Goal: Task Accomplishment & Management: Manage account settings

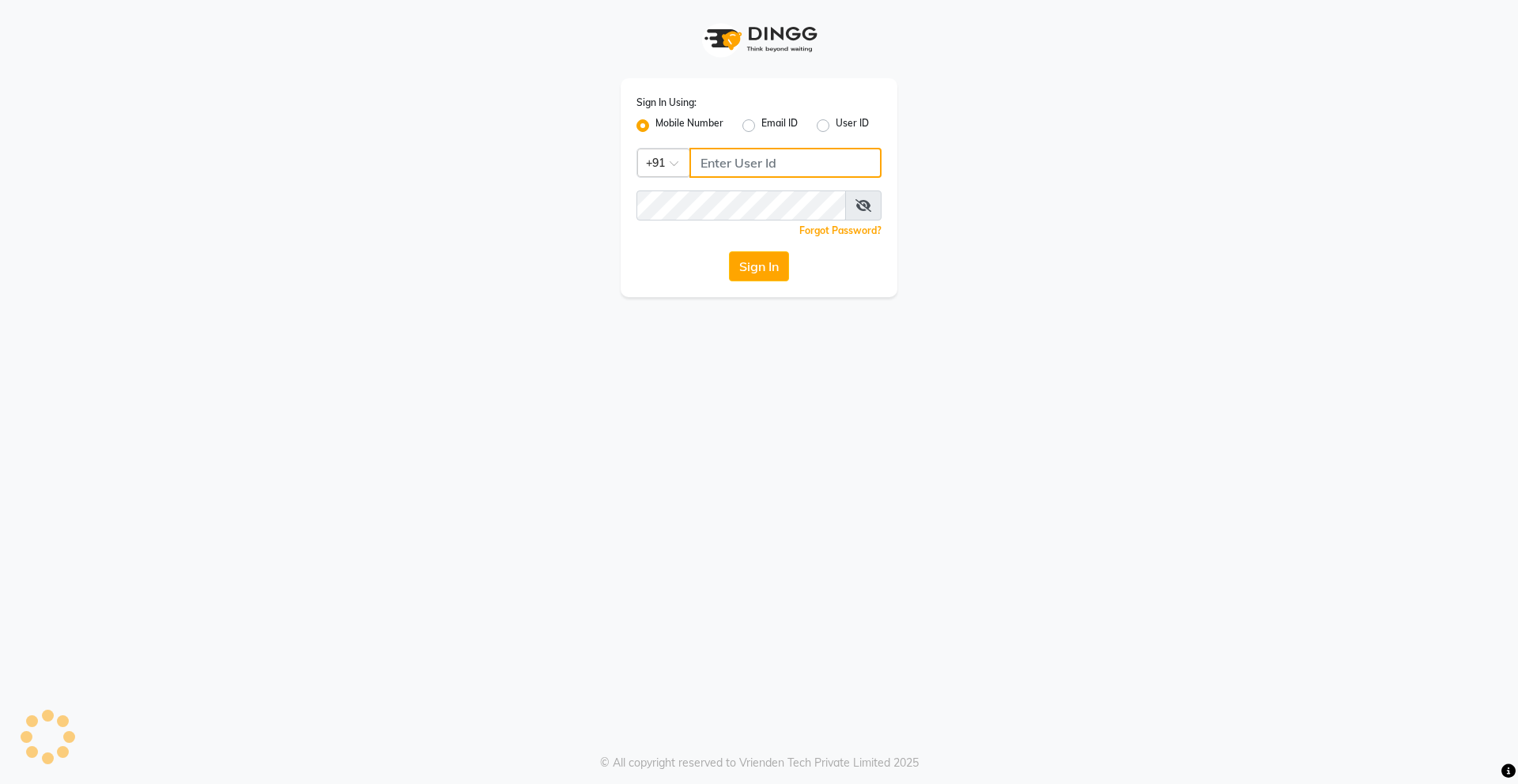
click at [789, 163] on input "Username" at bounding box center [785, 162] width 192 height 30
type input "9728722000"
click at [860, 206] on icon at bounding box center [864, 205] width 16 height 13
click at [754, 273] on button "Sign In" at bounding box center [759, 266] width 60 height 30
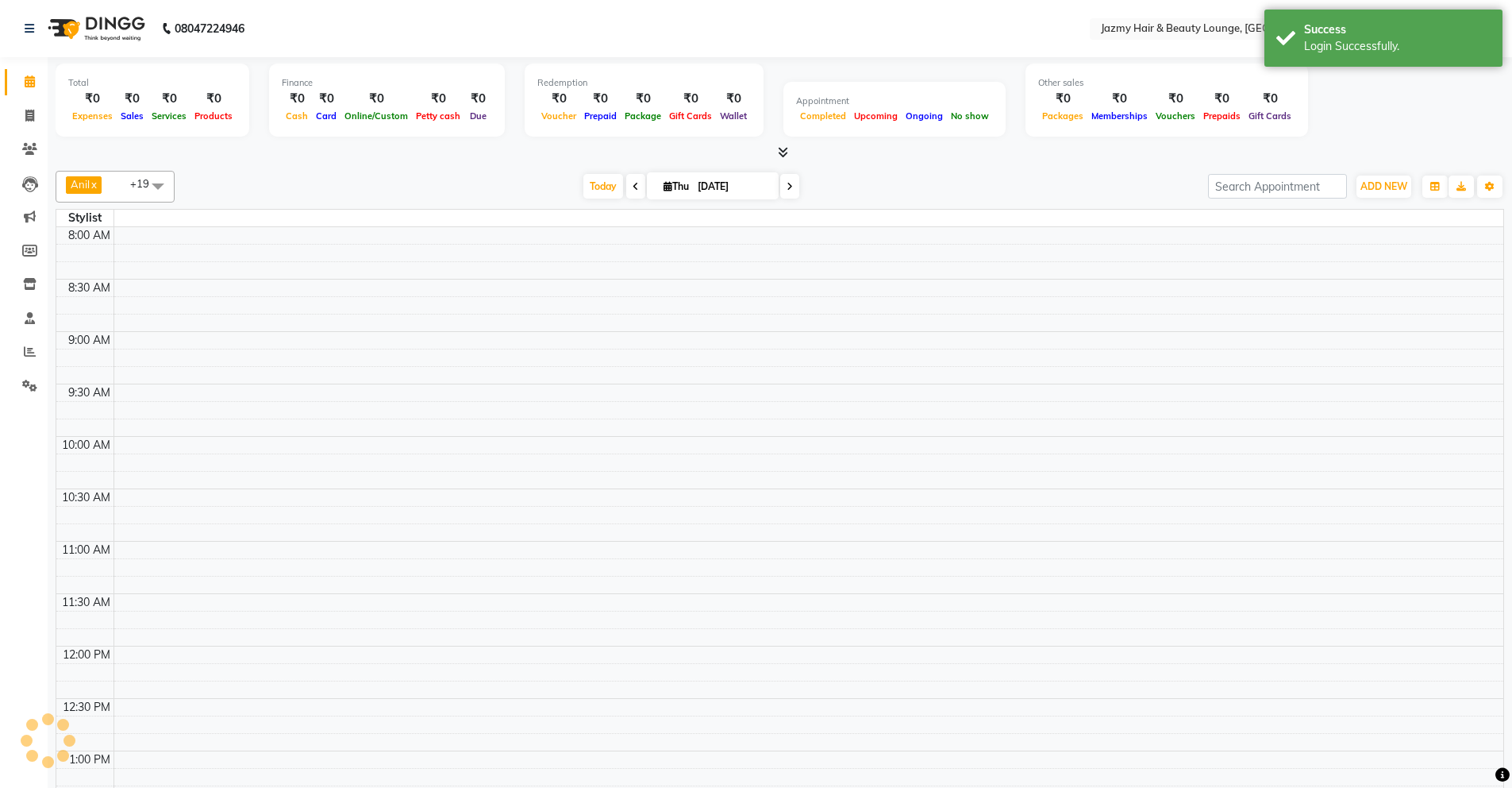
select select "en"
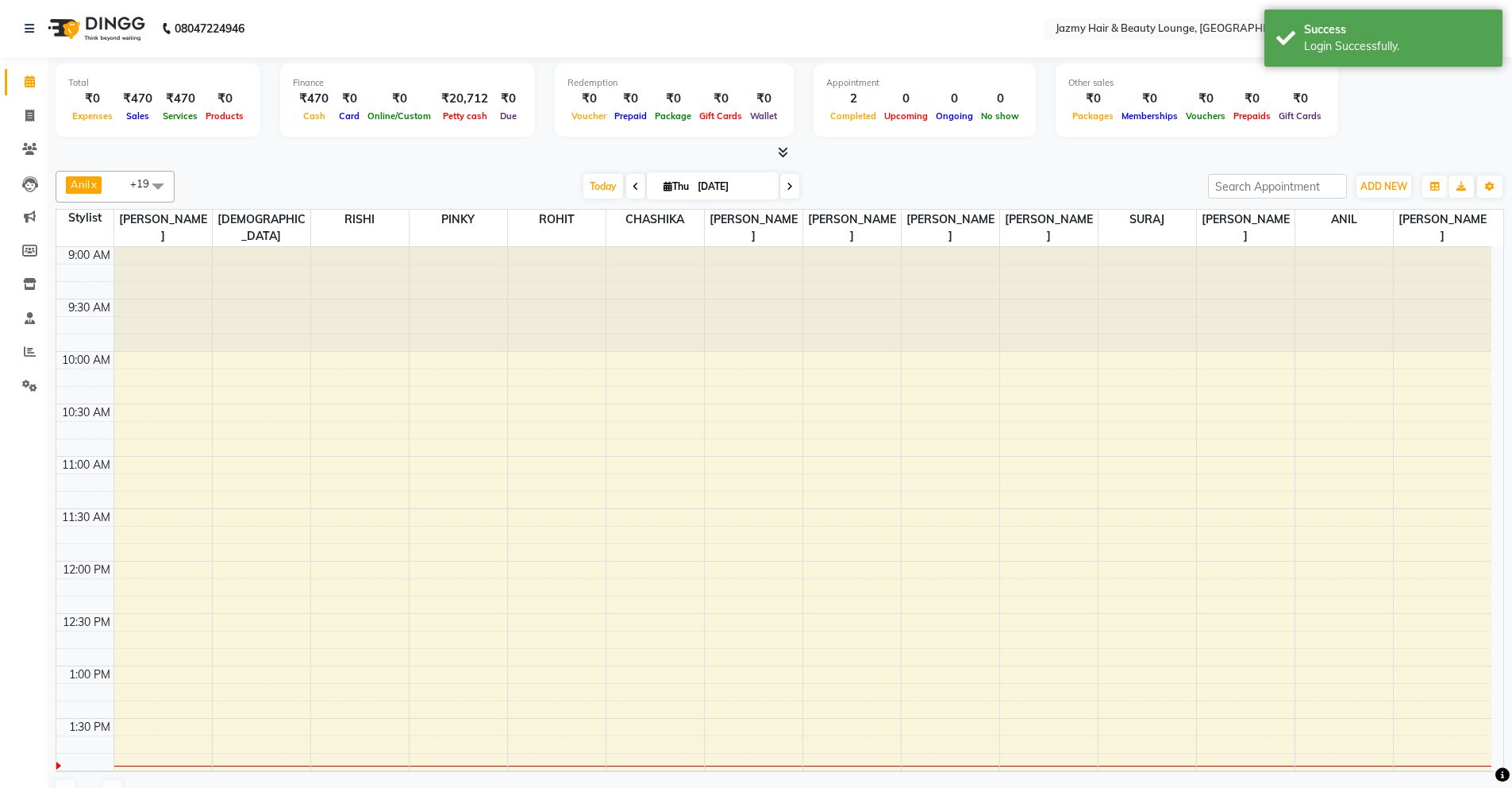
scroll to position [420, 0]
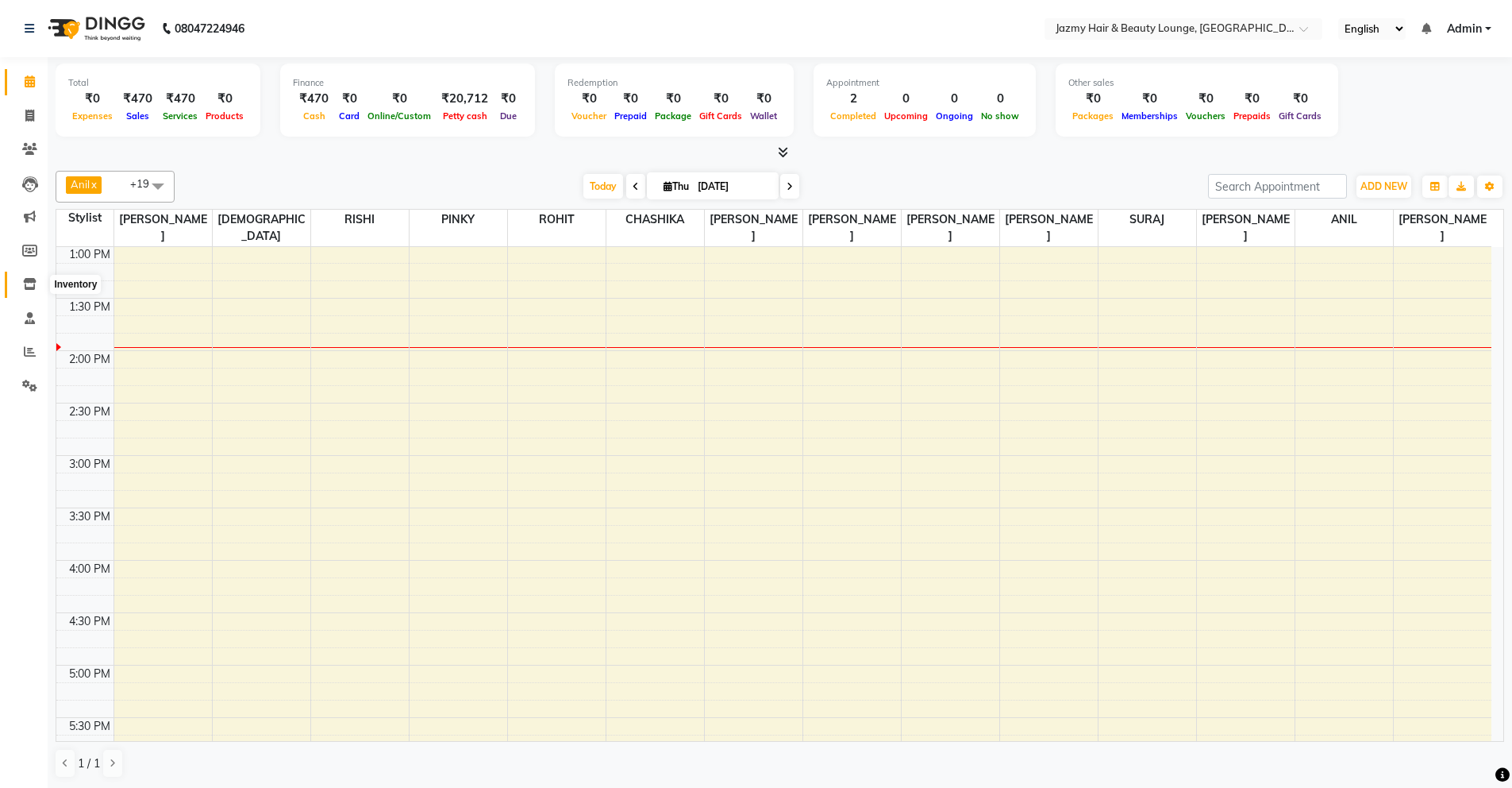
click at [21, 285] on span at bounding box center [30, 284] width 28 height 18
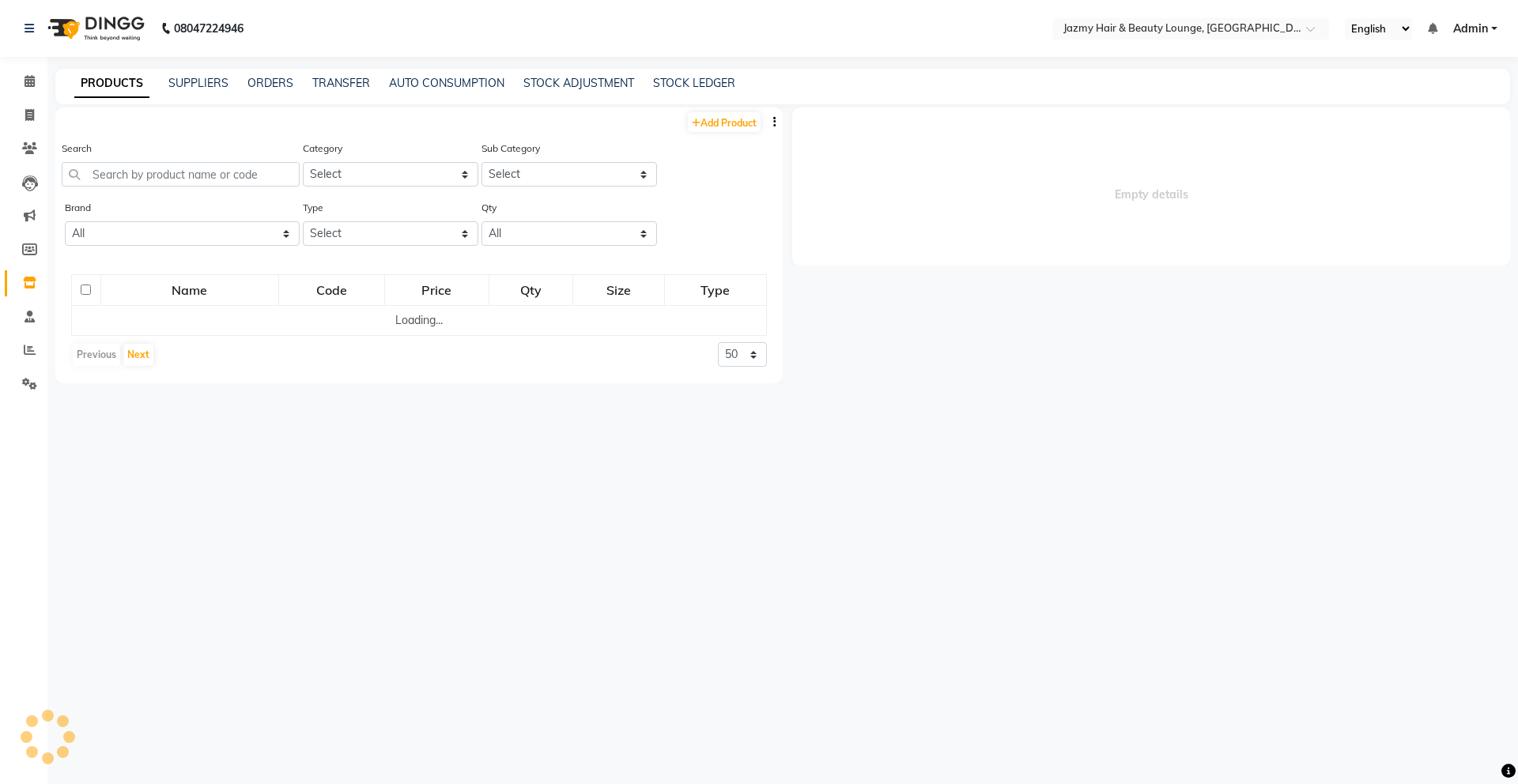
select select
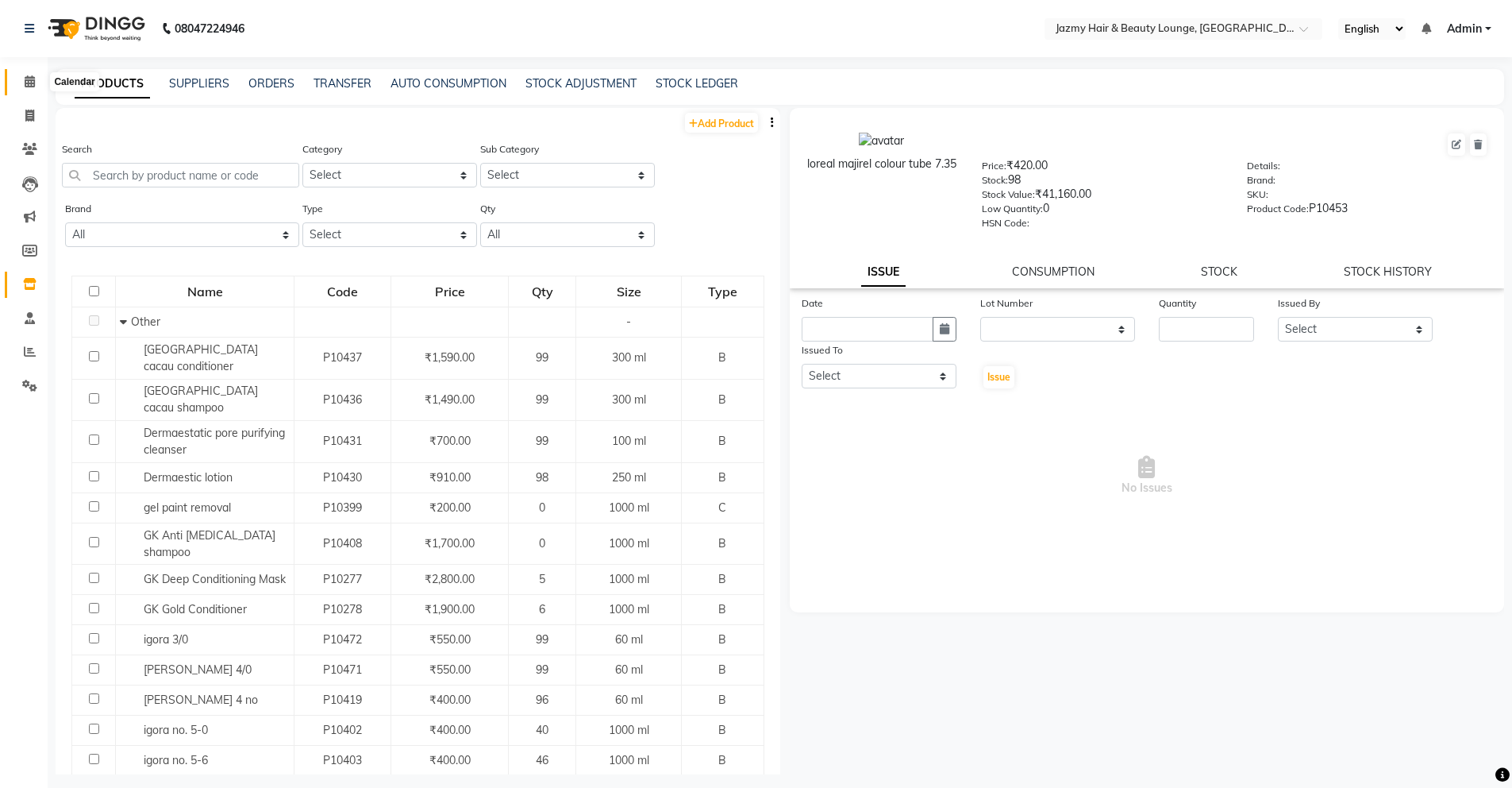
click at [41, 79] on span at bounding box center [30, 82] width 28 height 18
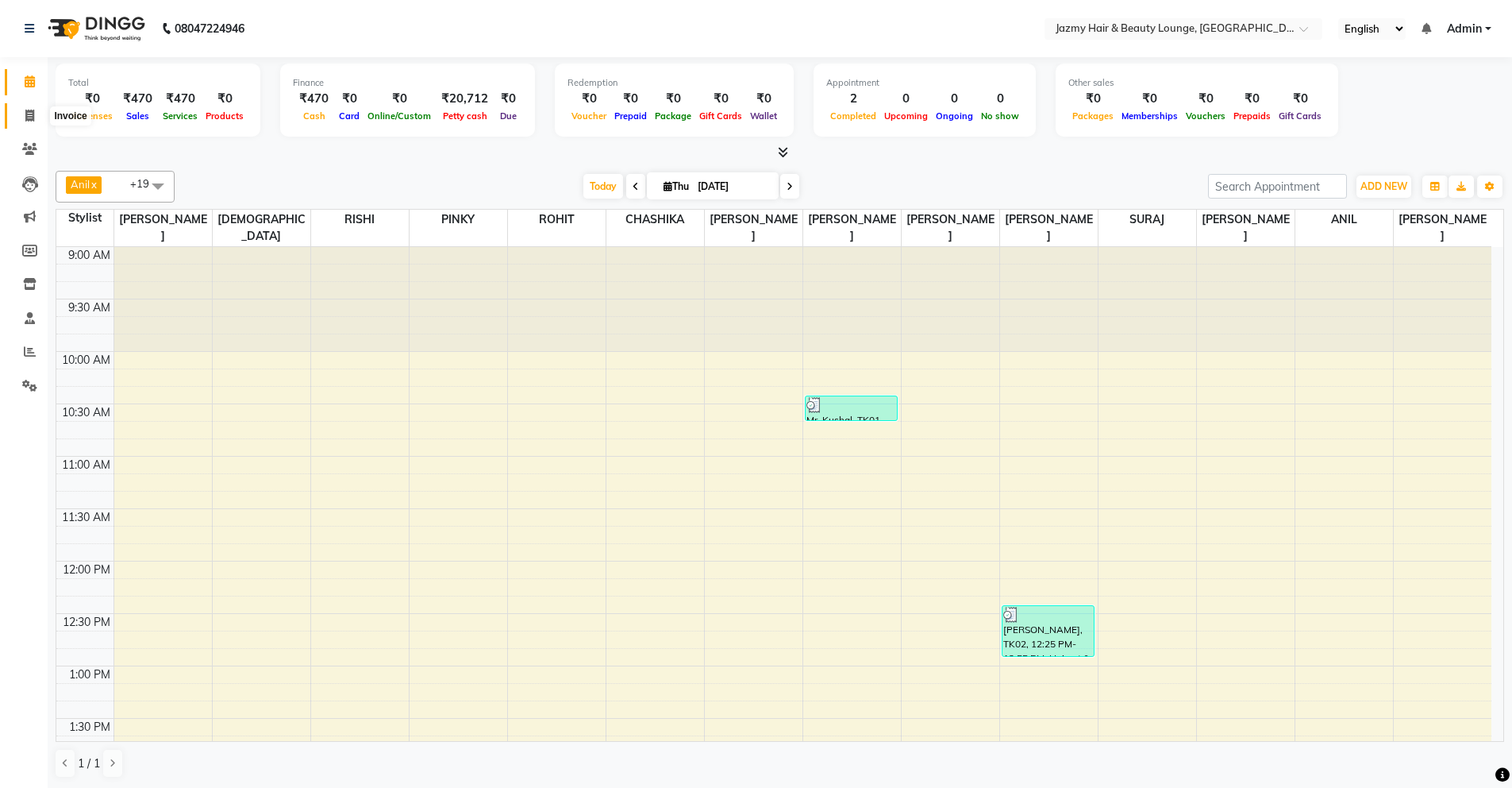
click at [34, 116] on span at bounding box center [30, 116] width 28 height 18
select select "service"
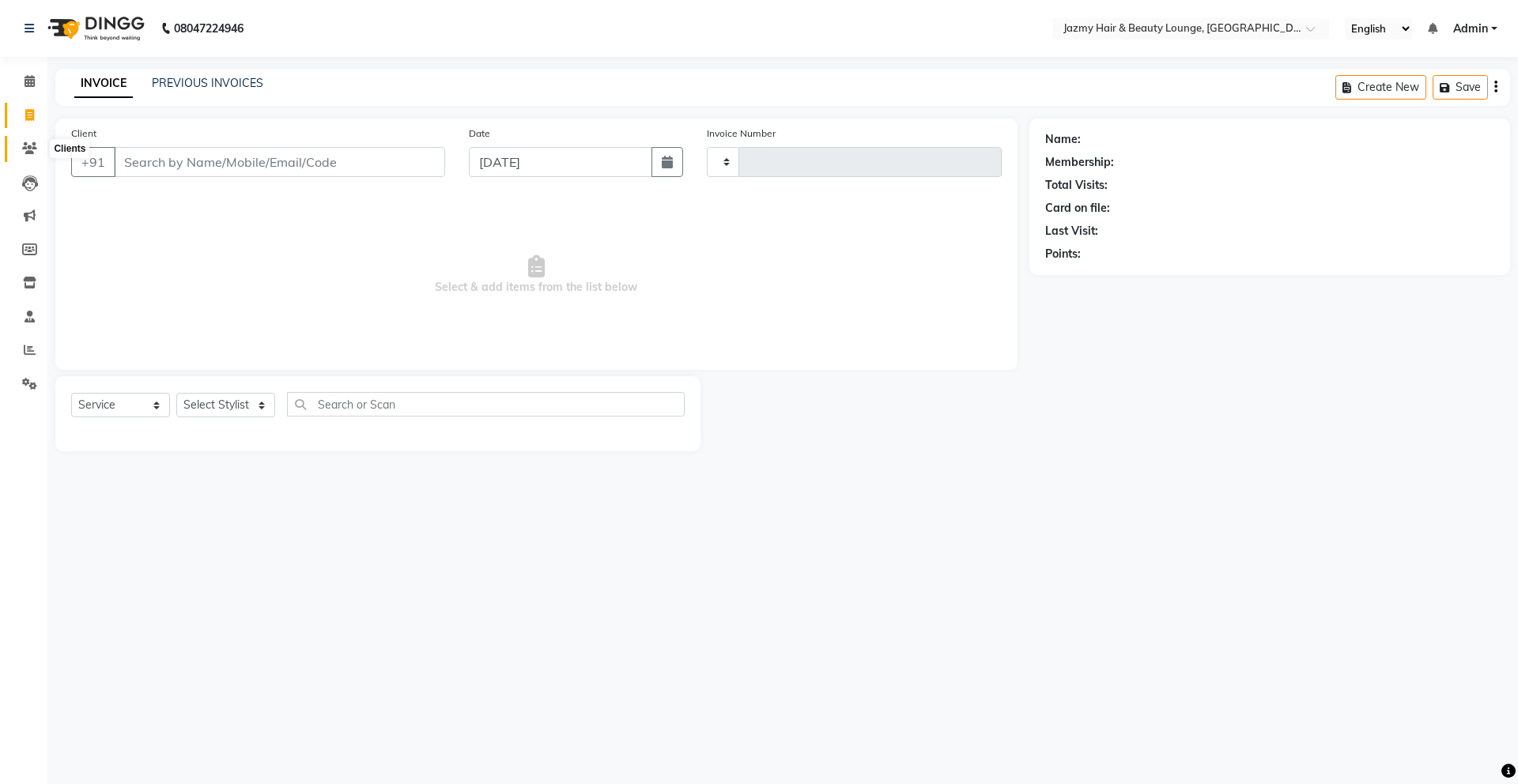
type input "2655"
select select "759"
click at [22, 157] on span at bounding box center [30, 149] width 28 height 18
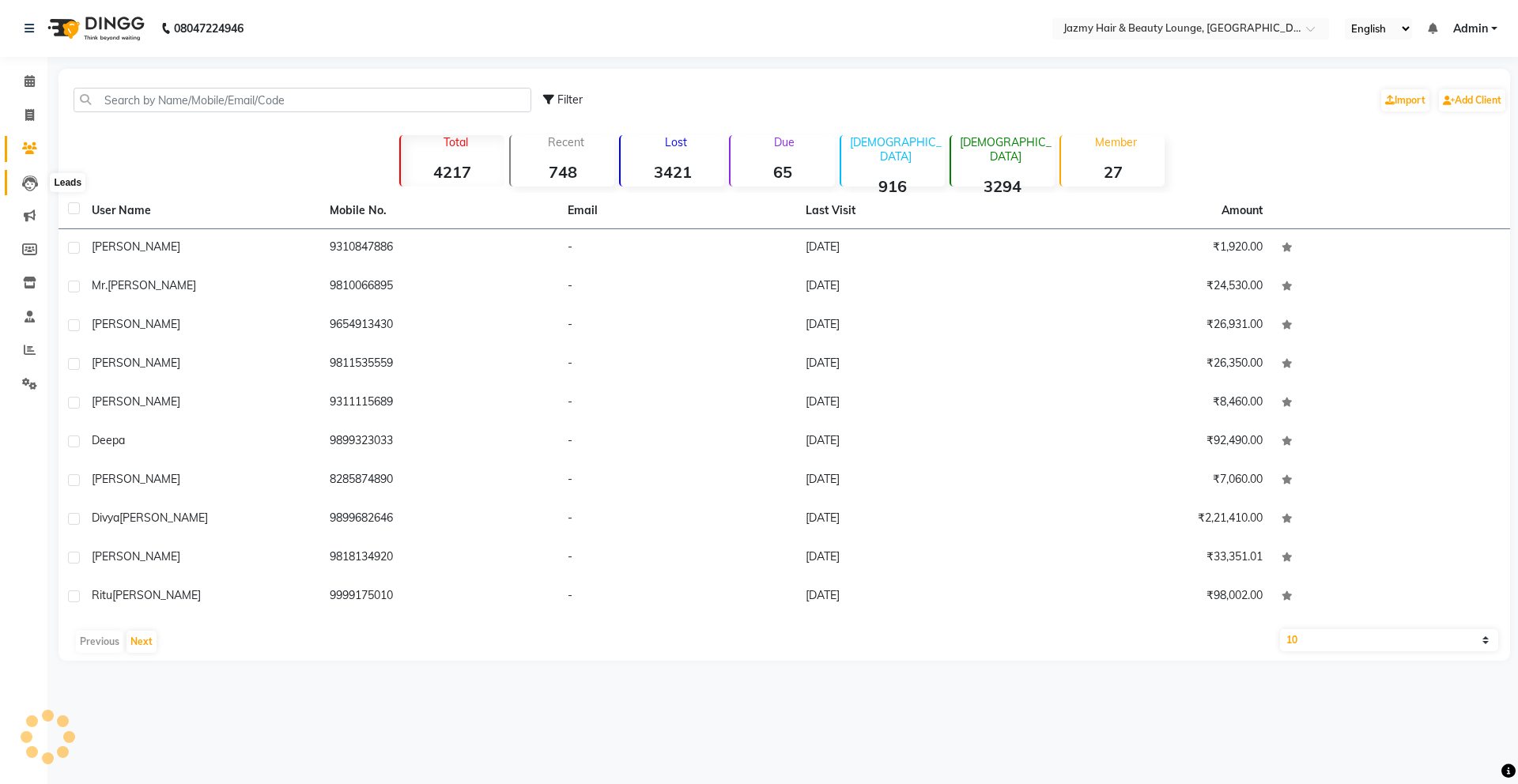
click at [31, 176] on icon at bounding box center [30, 183] width 16 height 16
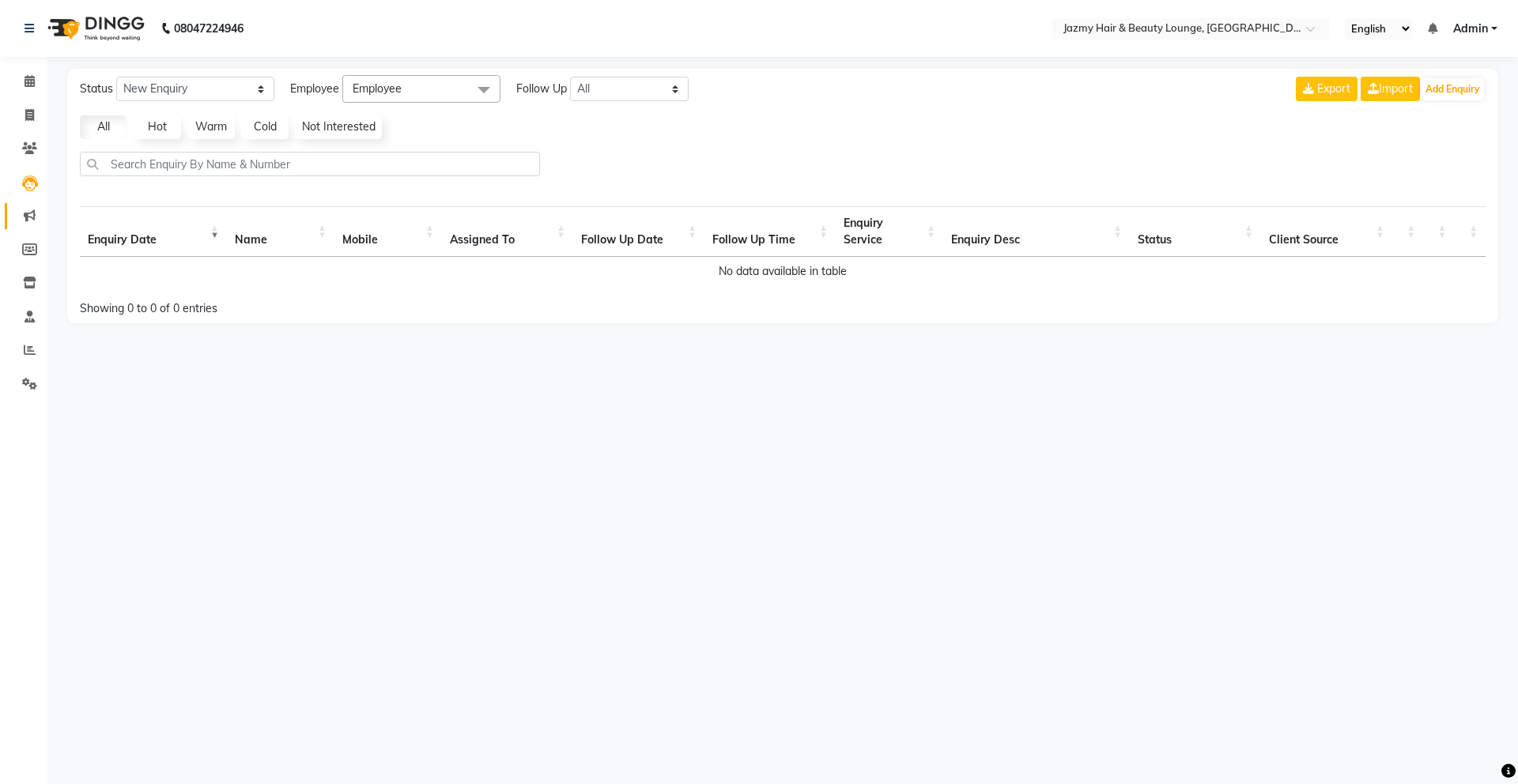
click at [27, 206] on link "Marketing" at bounding box center [24, 216] width 38 height 26
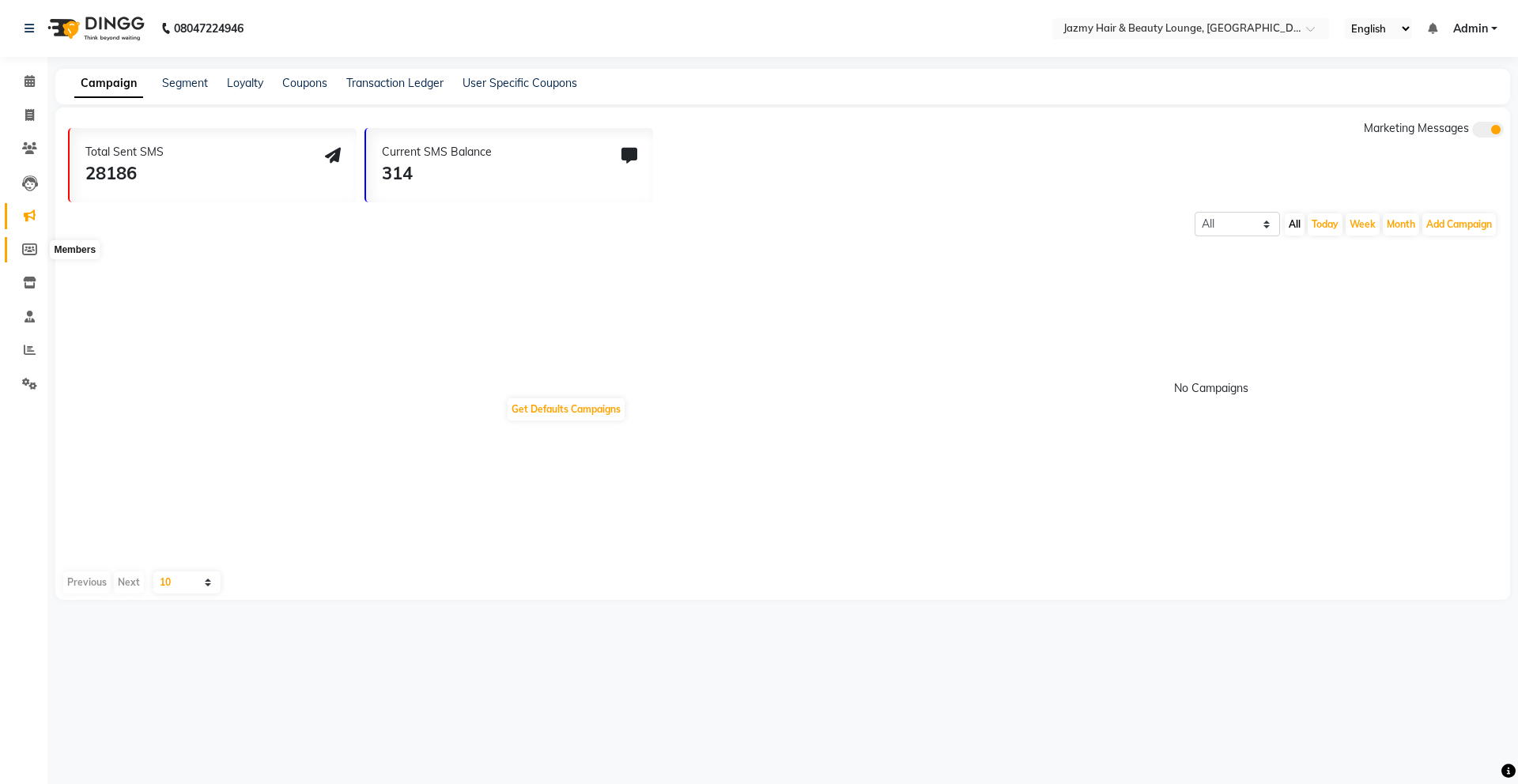
click at [31, 256] on span at bounding box center [30, 250] width 28 height 18
select select
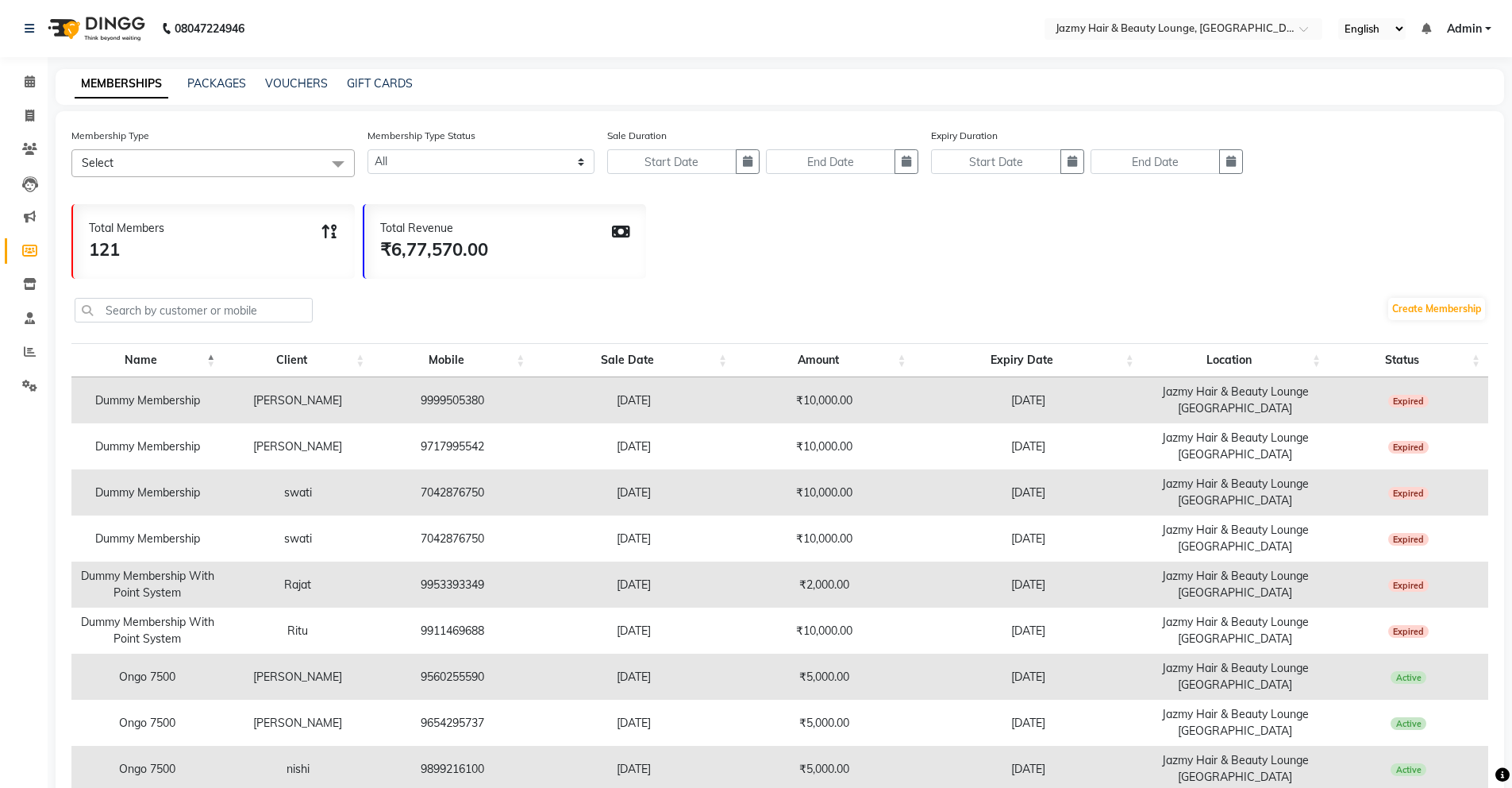
click at [30, 298] on li "Inventory" at bounding box center [24, 285] width 48 height 34
click at [30, 296] on link "Inventory" at bounding box center [24, 284] width 38 height 26
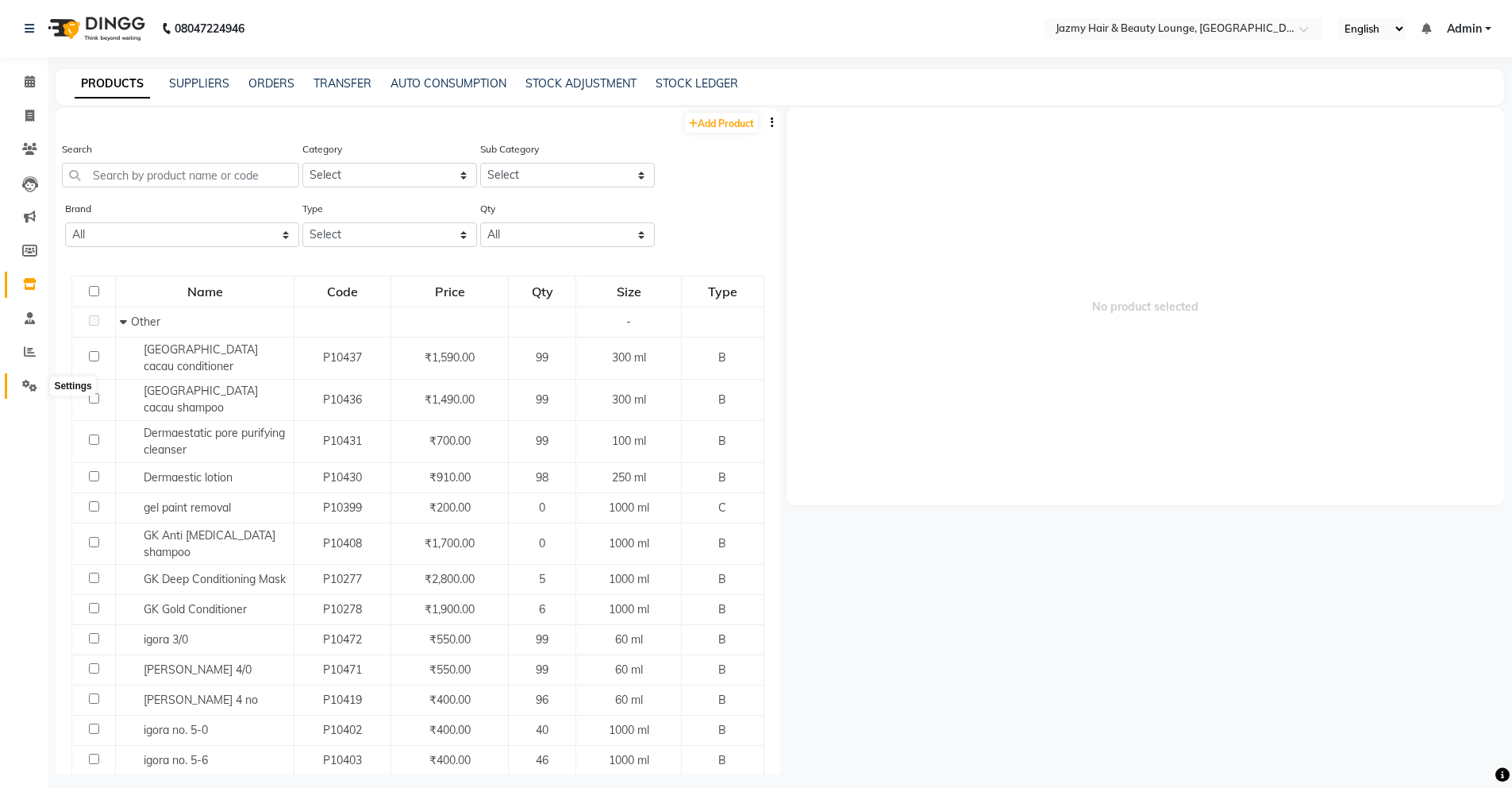
click at [27, 388] on icon at bounding box center [30, 386] width 15 height 12
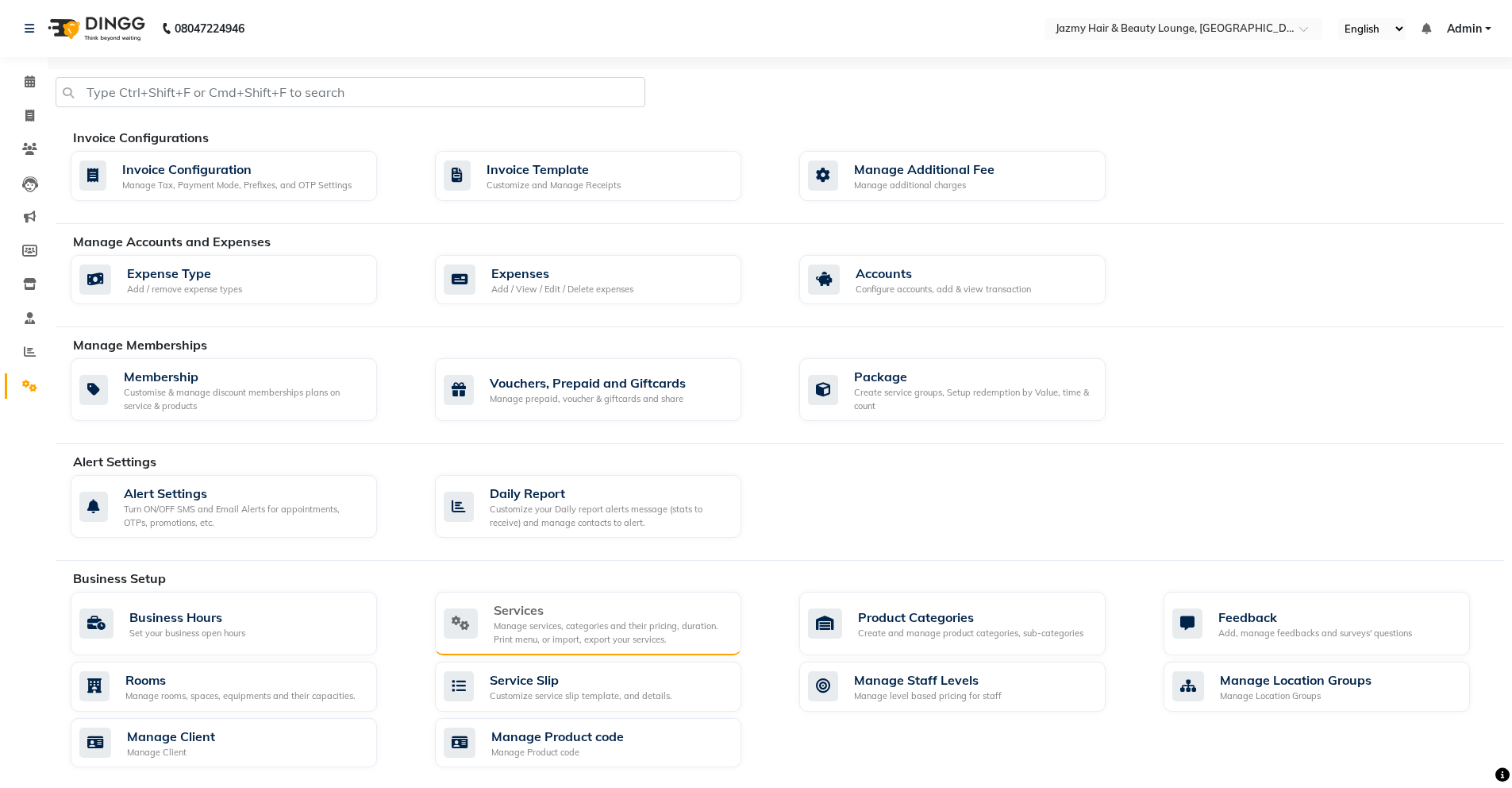
click at [517, 633] on div "Manage services, categories and their pricing, duration. Print menu, or import,…" at bounding box center [611, 633] width 235 height 26
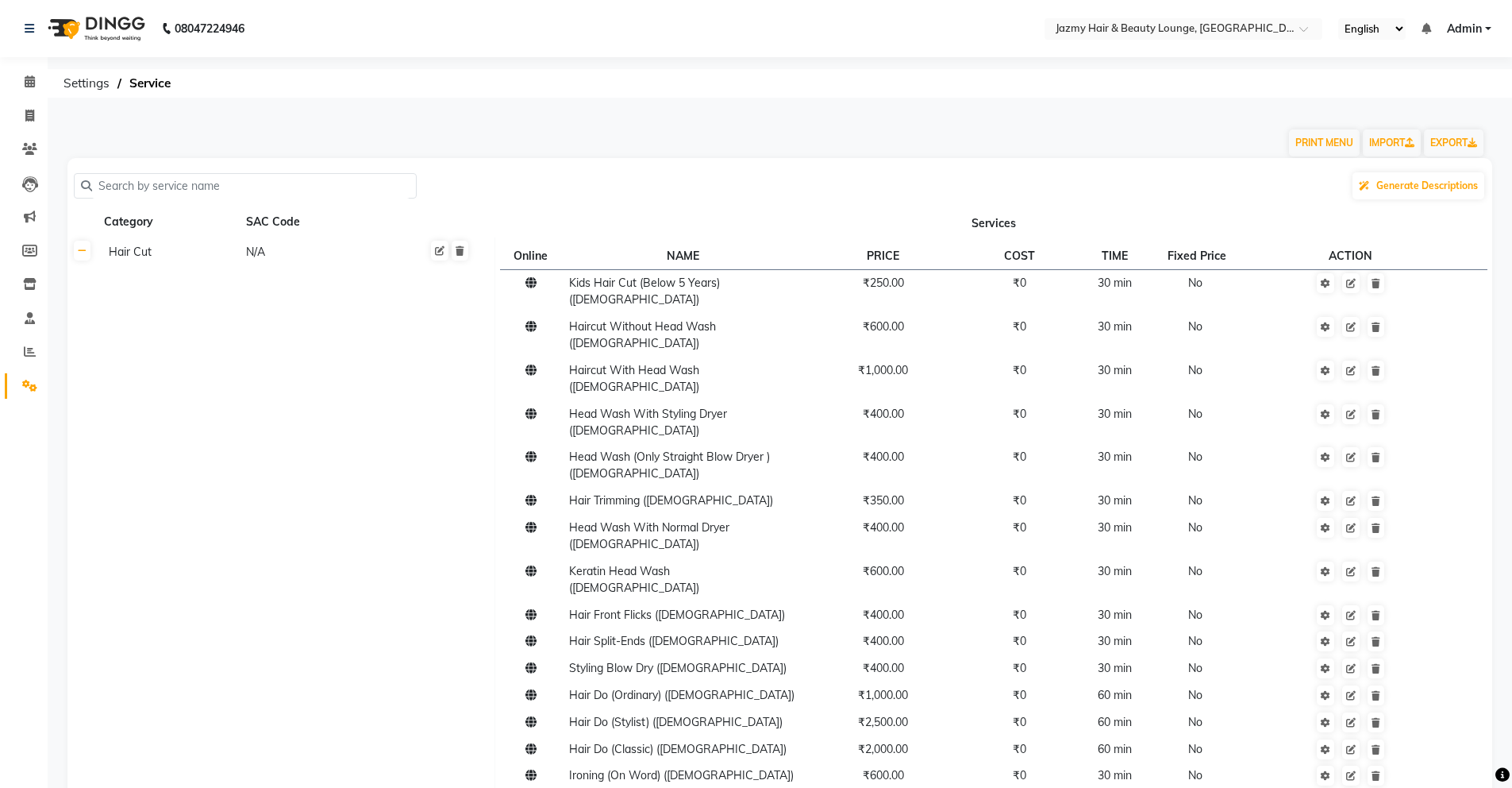
click at [139, 253] on div "Hair Cut" at bounding box center [170, 252] width 136 height 20
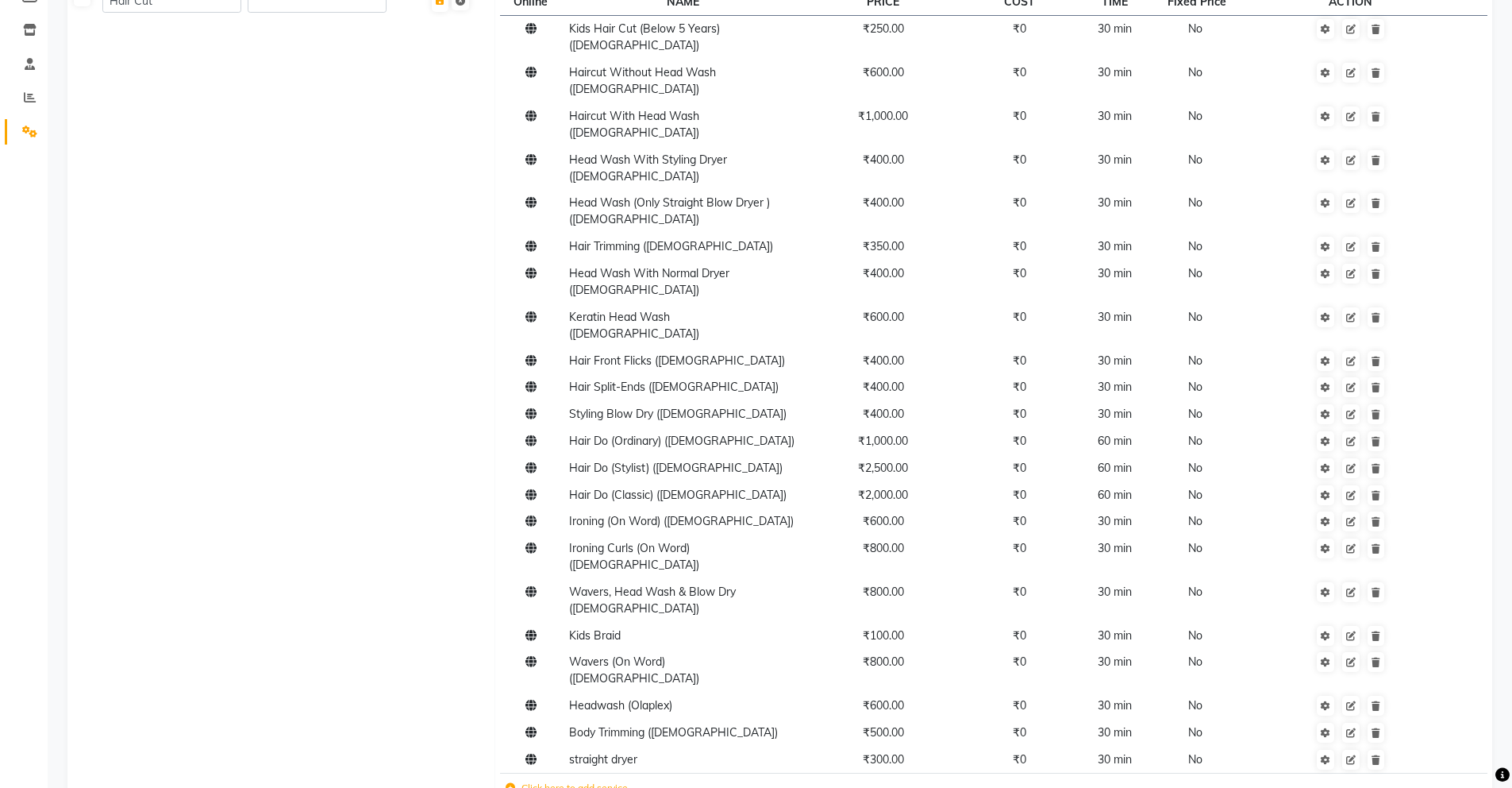
scroll to position [209, 0]
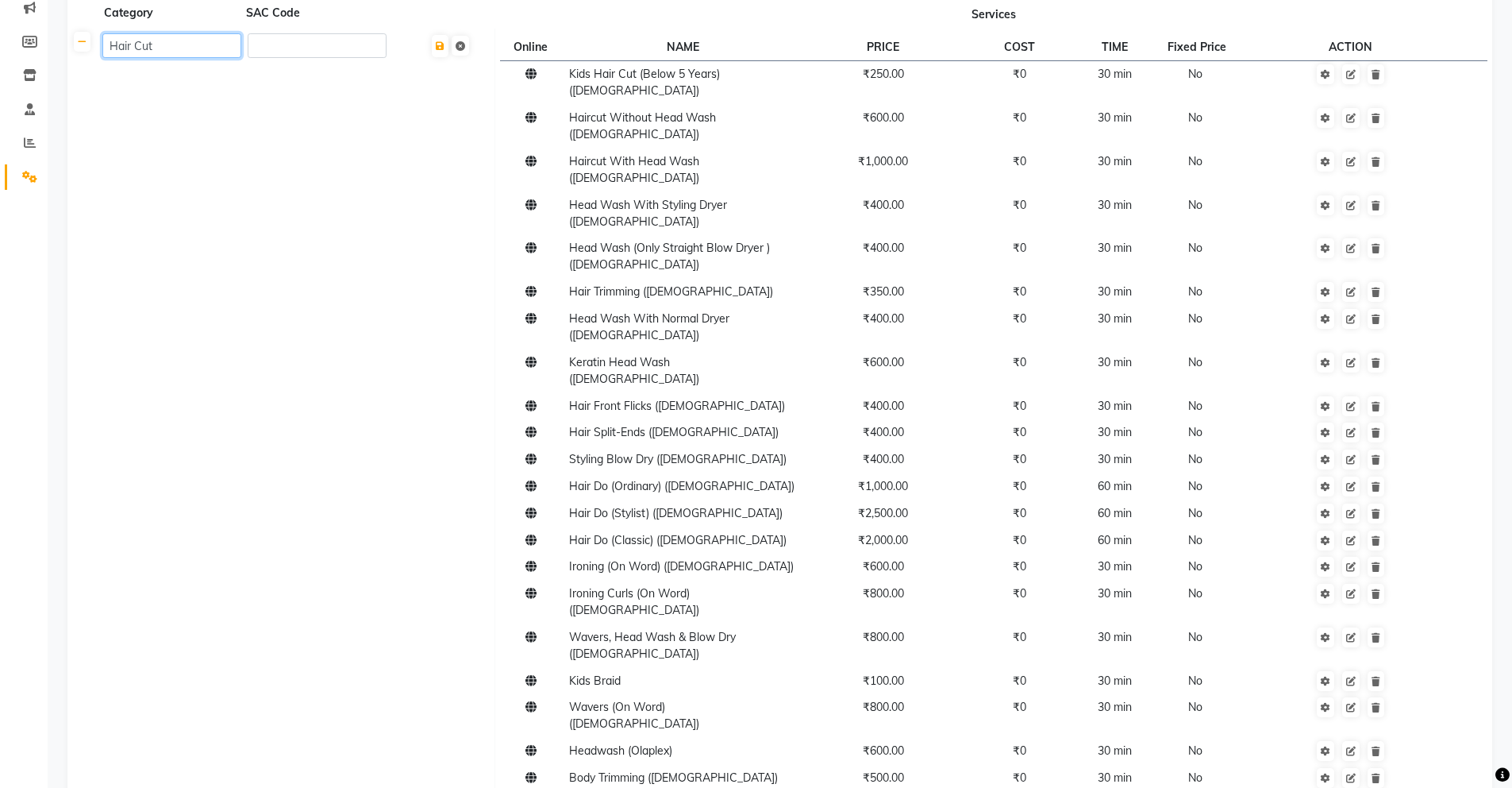
click at [240, 49] on input "Hair Cut" at bounding box center [172, 45] width 139 height 25
click at [369, 444] on td "Hair Cut" at bounding box center [296, 442] width 398 height 828
click at [206, 58] on td "Hair Cut N/A" at bounding box center [296, 442] width 398 height 828
drag, startPoint x: 138, startPoint y: 17, endPoint x: 170, endPoint y: 43, distance: 41.2
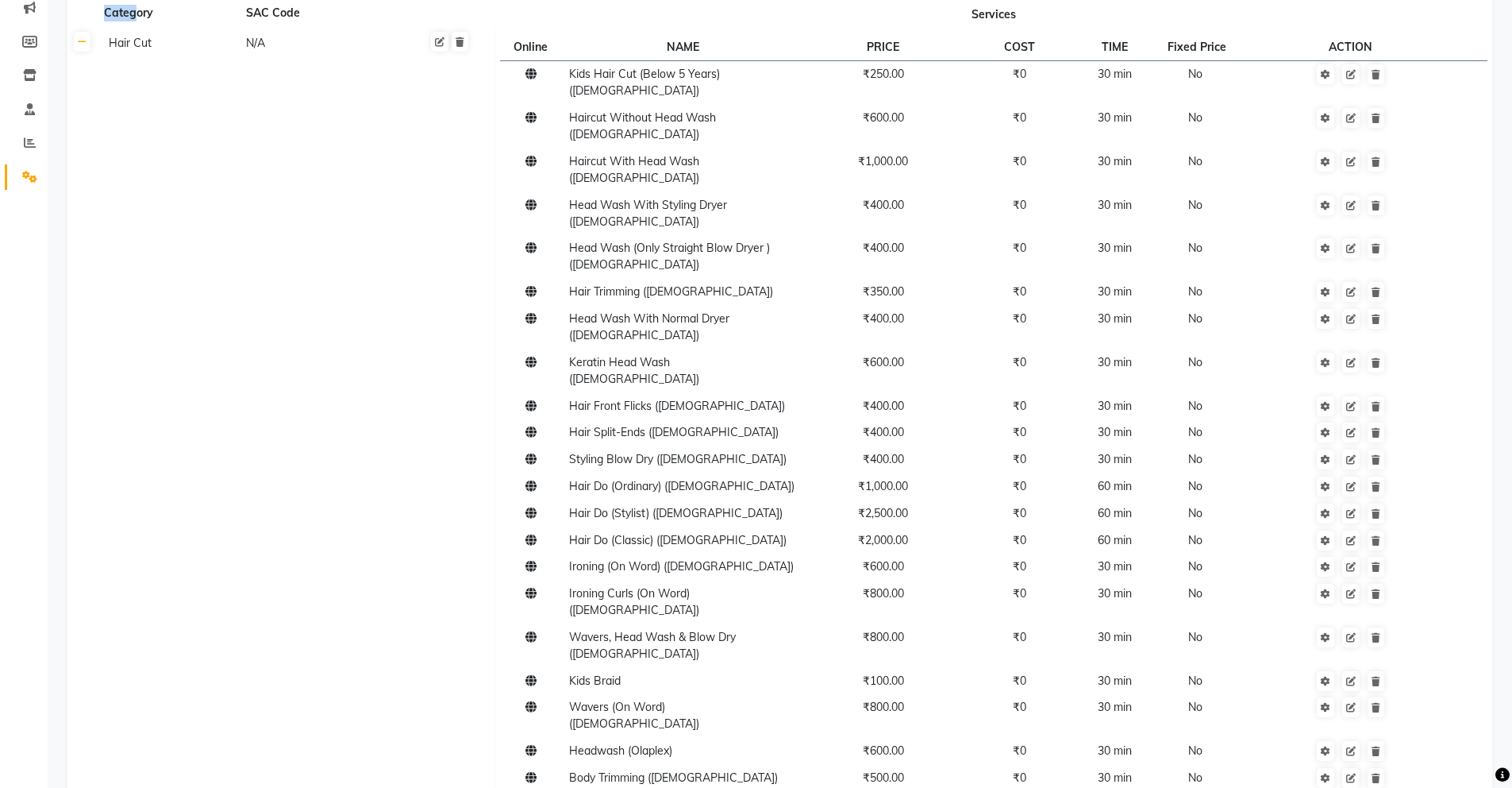
click at [172, 43] on div "Hair Cut" at bounding box center [170, 43] width 136 height 20
click at [173, 51] on input "Hair Cut" at bounding box center [172, 45] width 139 height 25
type input "Hair Cut [DEMOGRAPHIC_DATA]"
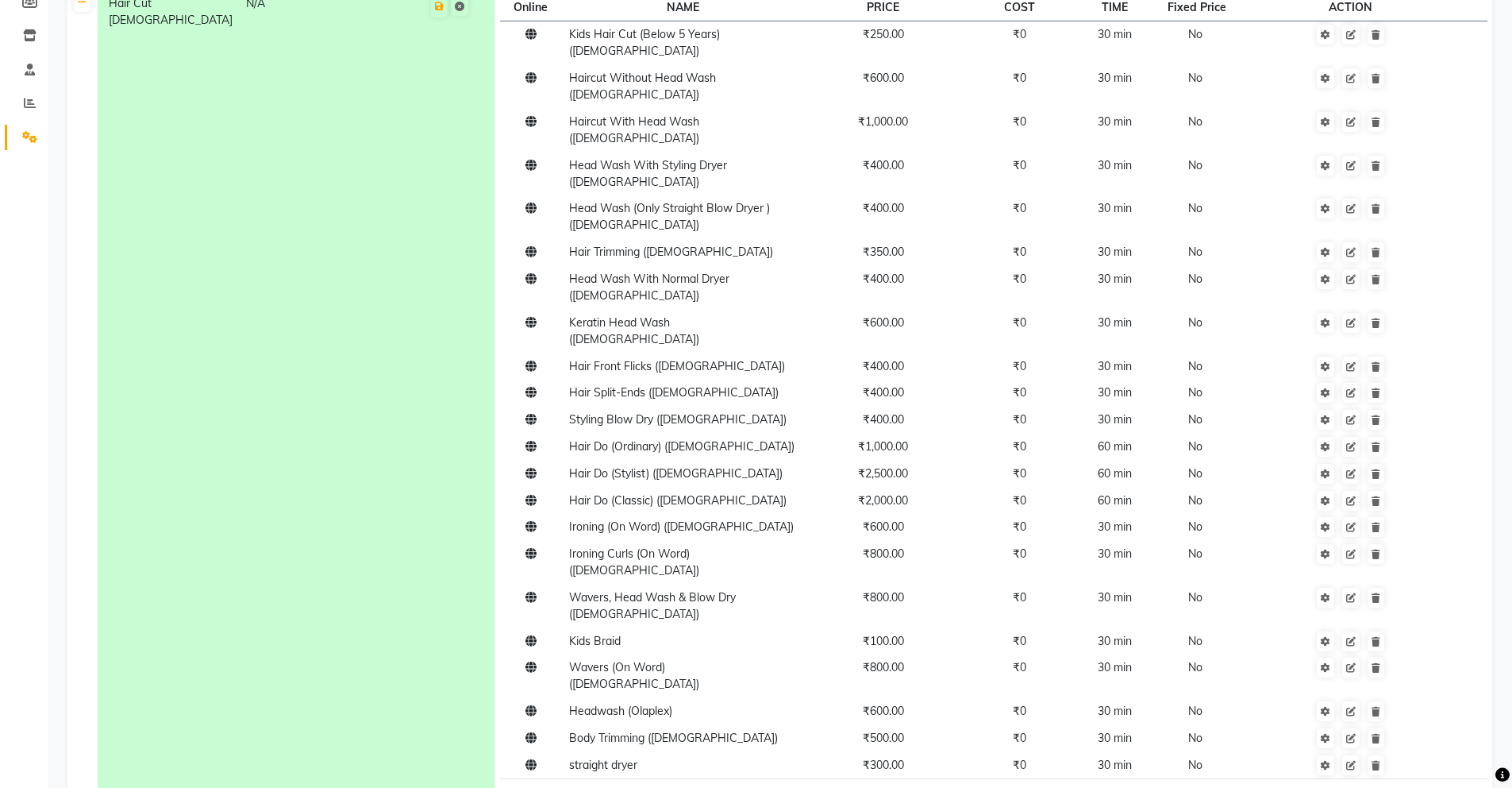
scroll to position [0, 0]
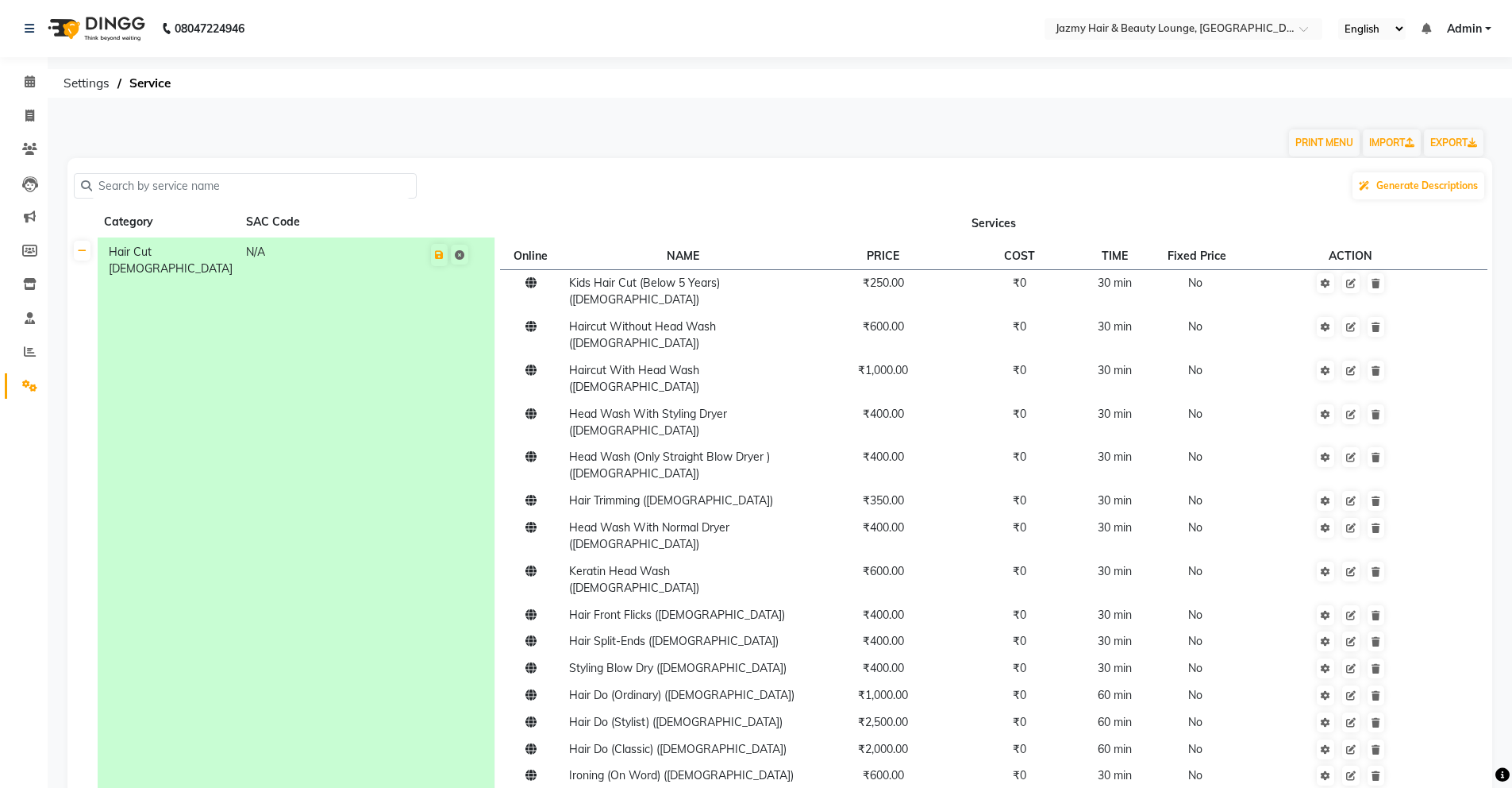
click at [370, 217] on div "SAC Code" at bounding box center [312, 221] width 136 height 20
click at [709, 185] on div "Generate Descriptions" at bounding box center [780, 185] width 1412 height 30
click at [720, 286] on span "Kids Hair Cut (Below 5 Years) ([DEMOGRAPHIC_DATA])" at bounding box center [644, 291] width 151 height 31
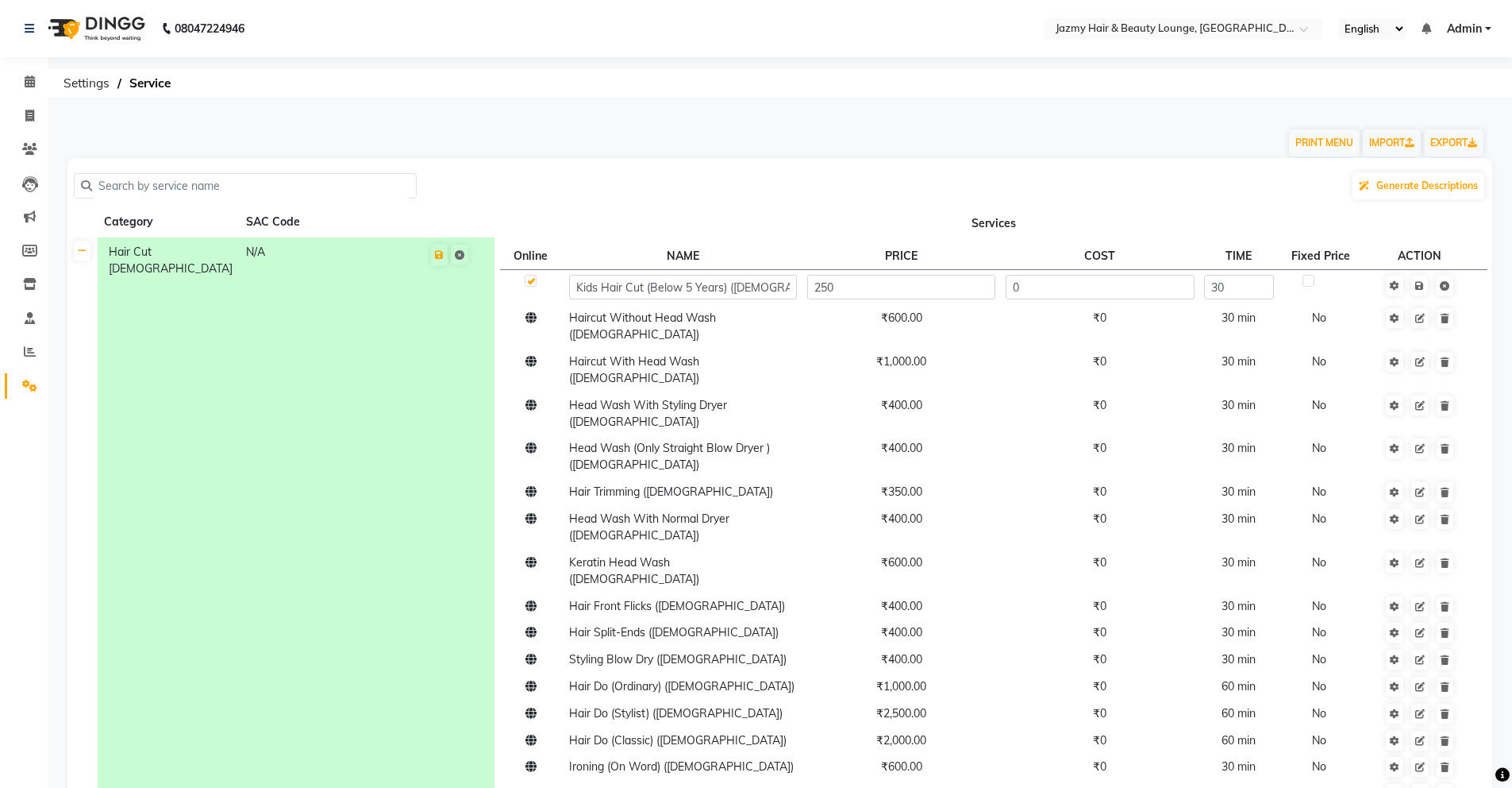
click at [666, 185] on div "Generate Descriptions" at bounding box center [780, 185] width 1412 height 30
click at [166, 177] on input "text" at bounding box center [251, 186] width 317 height 25
click at [166, 179] on input "text" at bounding box center [251, 186] width 317 height 25
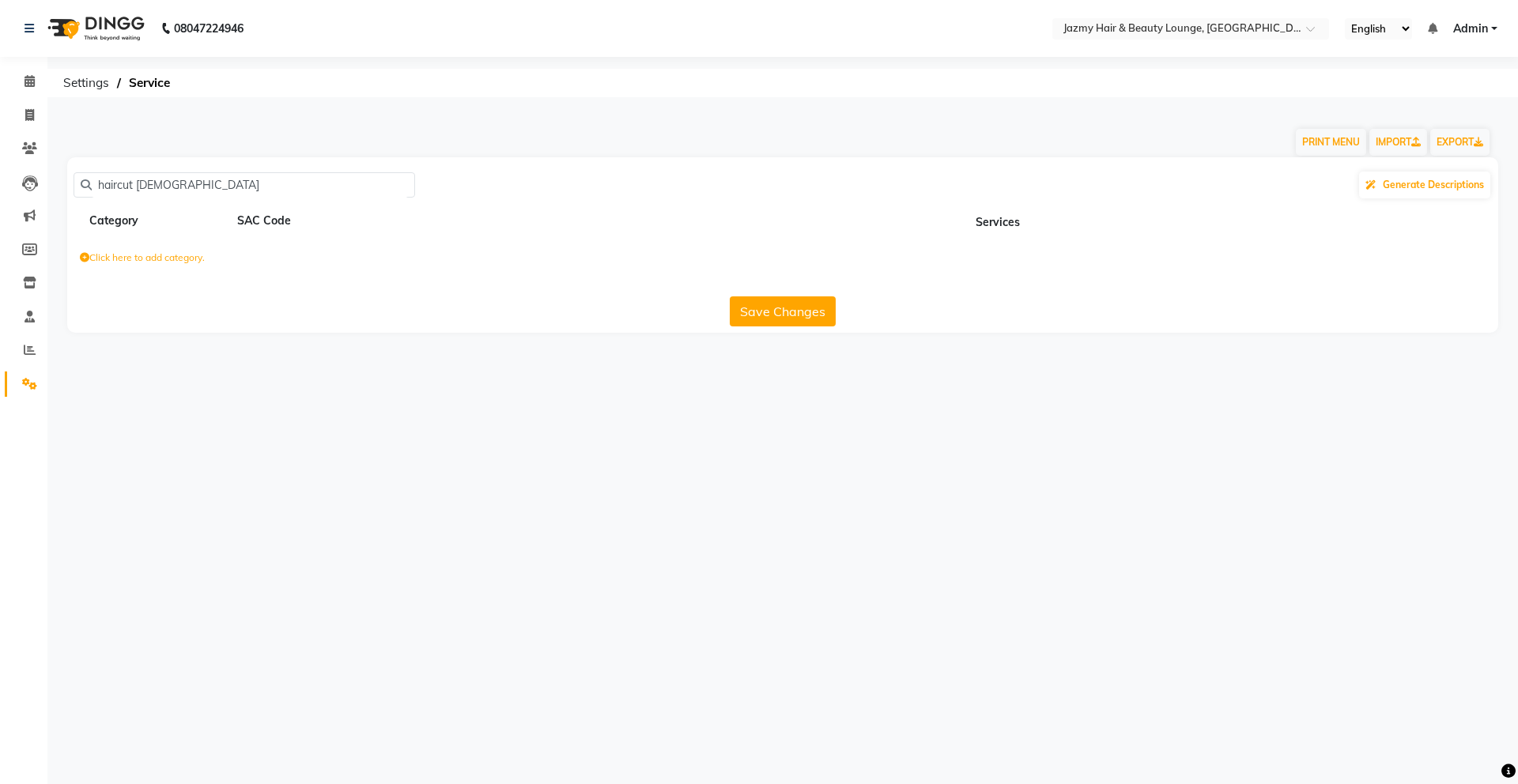
click at [138, 189] on input "haircut [DEMOGRAPHIC_DATA]" at bounding box center [250, 185] width 316 height 25
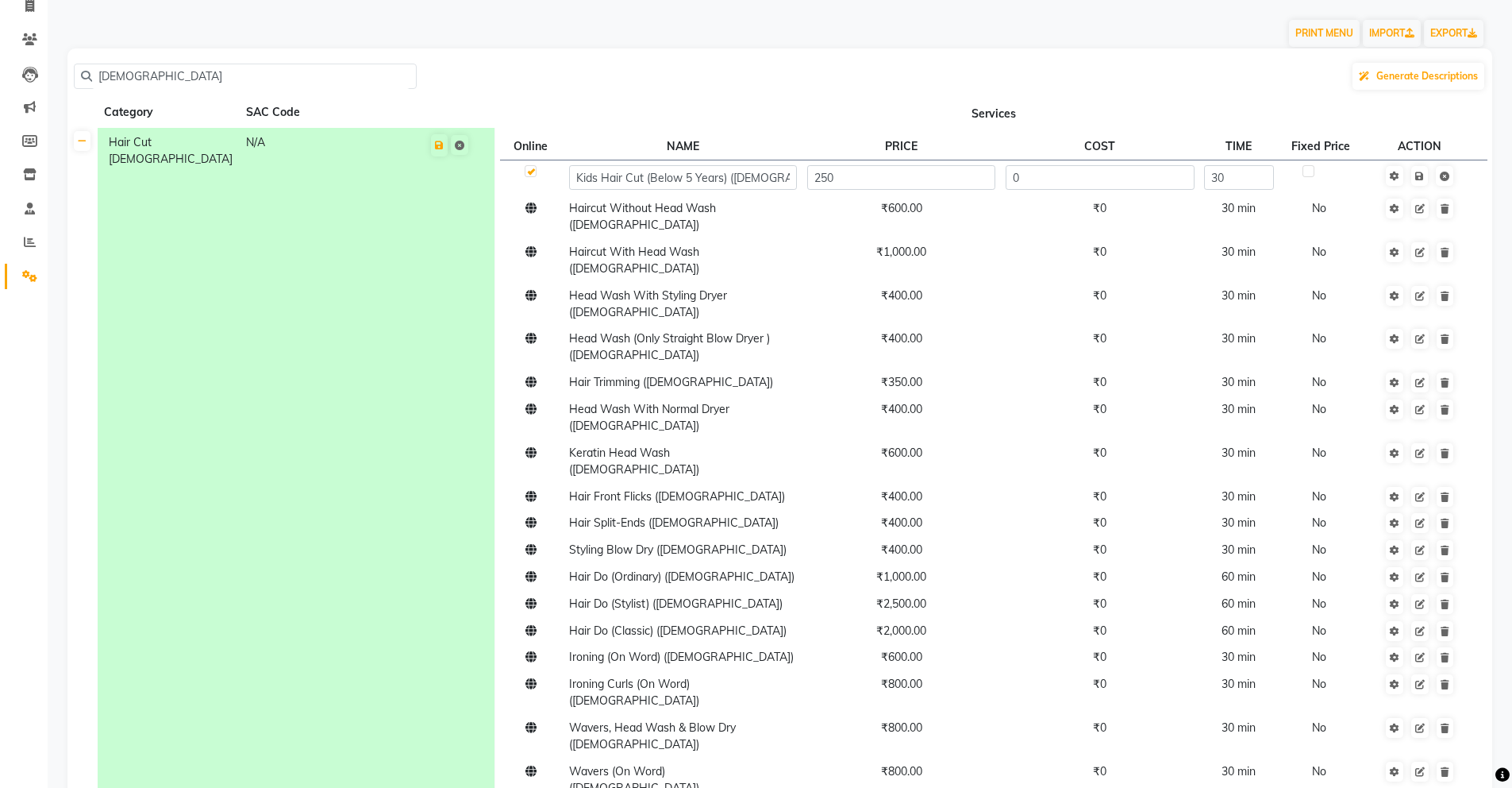
scroll to position [131, 0]
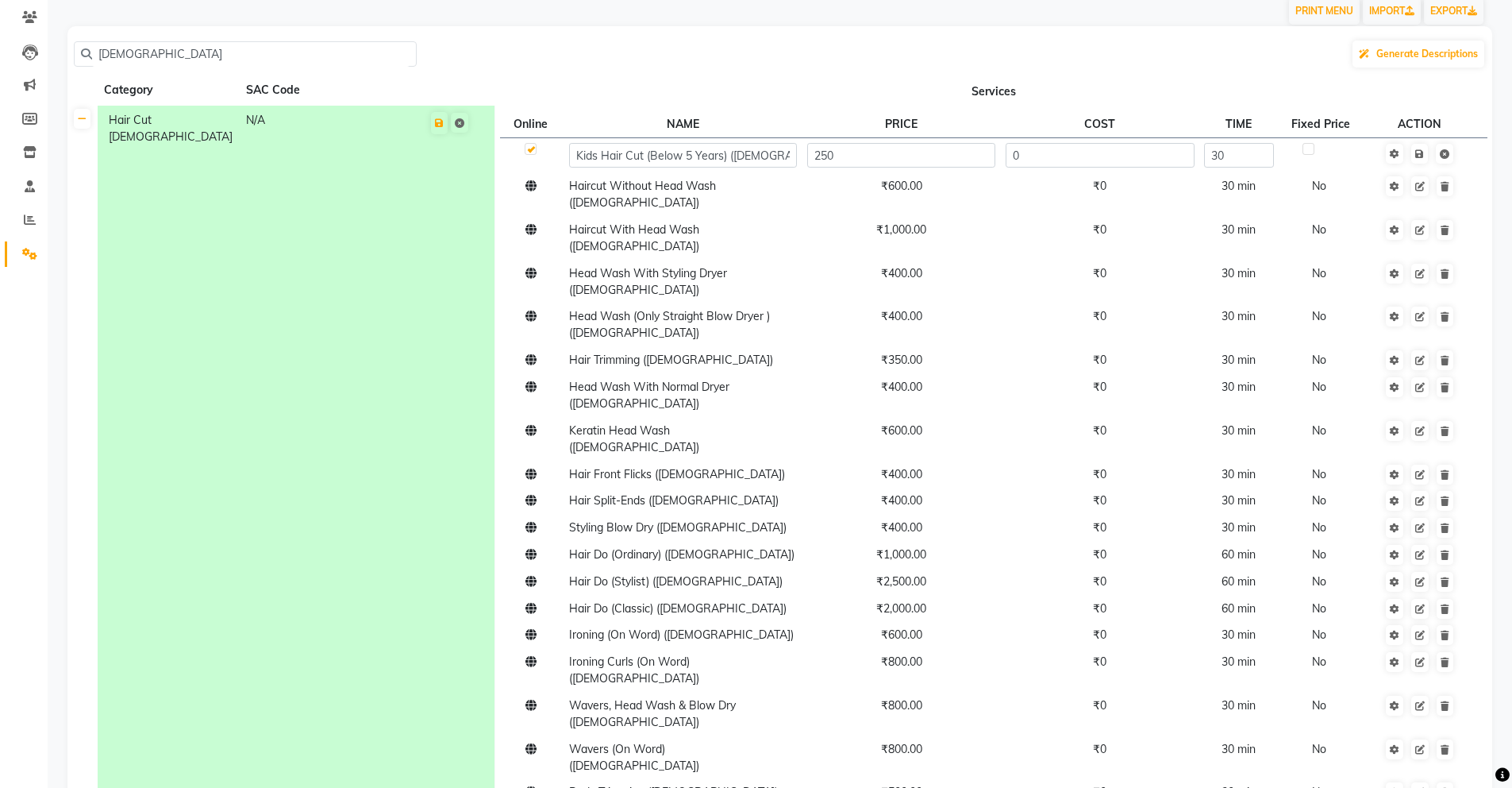
type input "[DEMOGRAPHIC_DATA]"
click at [28, 211] on span at bounding box center [30, 219] width 28 height 18
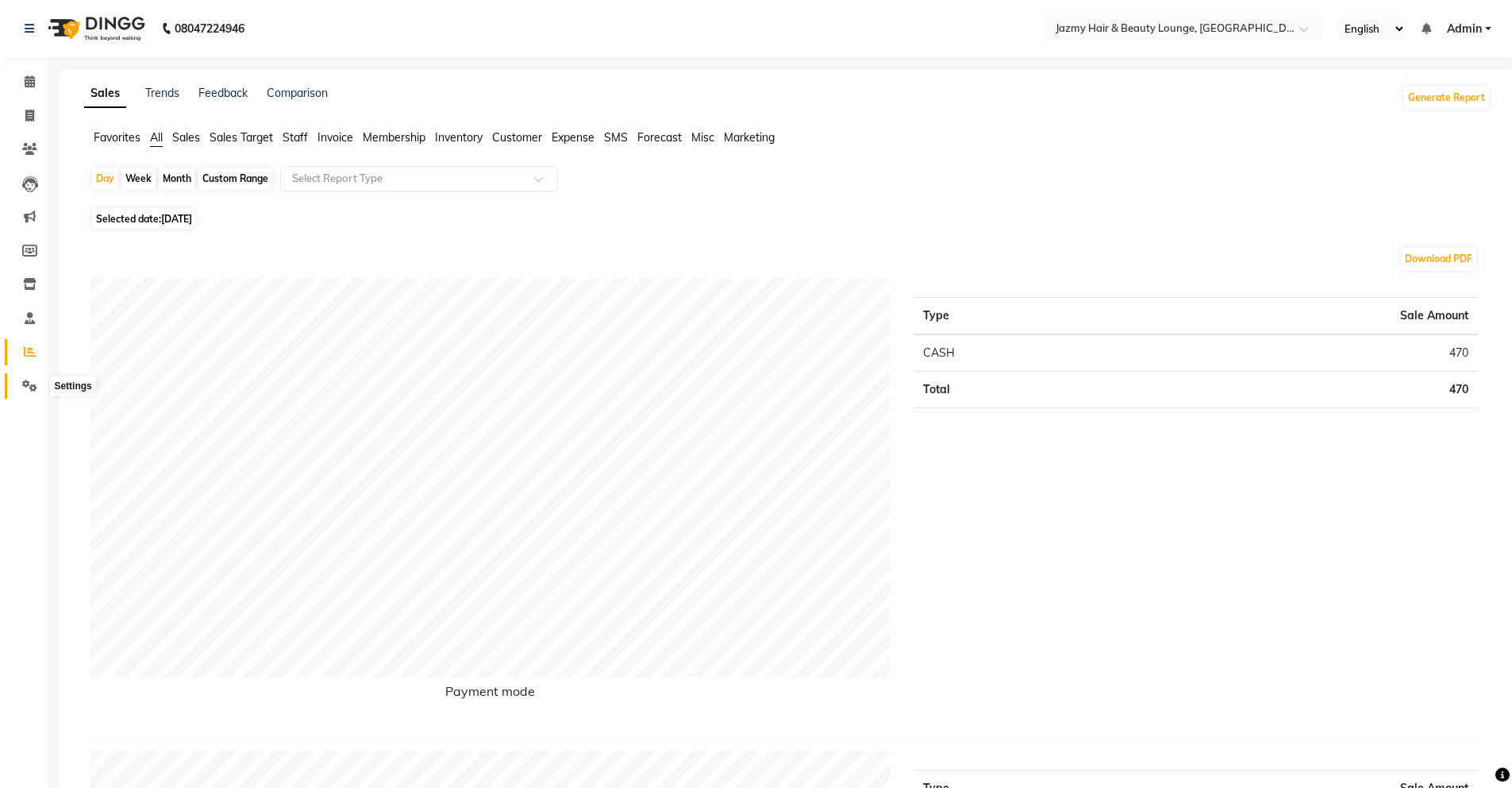
click at [33, 380] on icon at bounding box center [30, 386] width 15 height 12
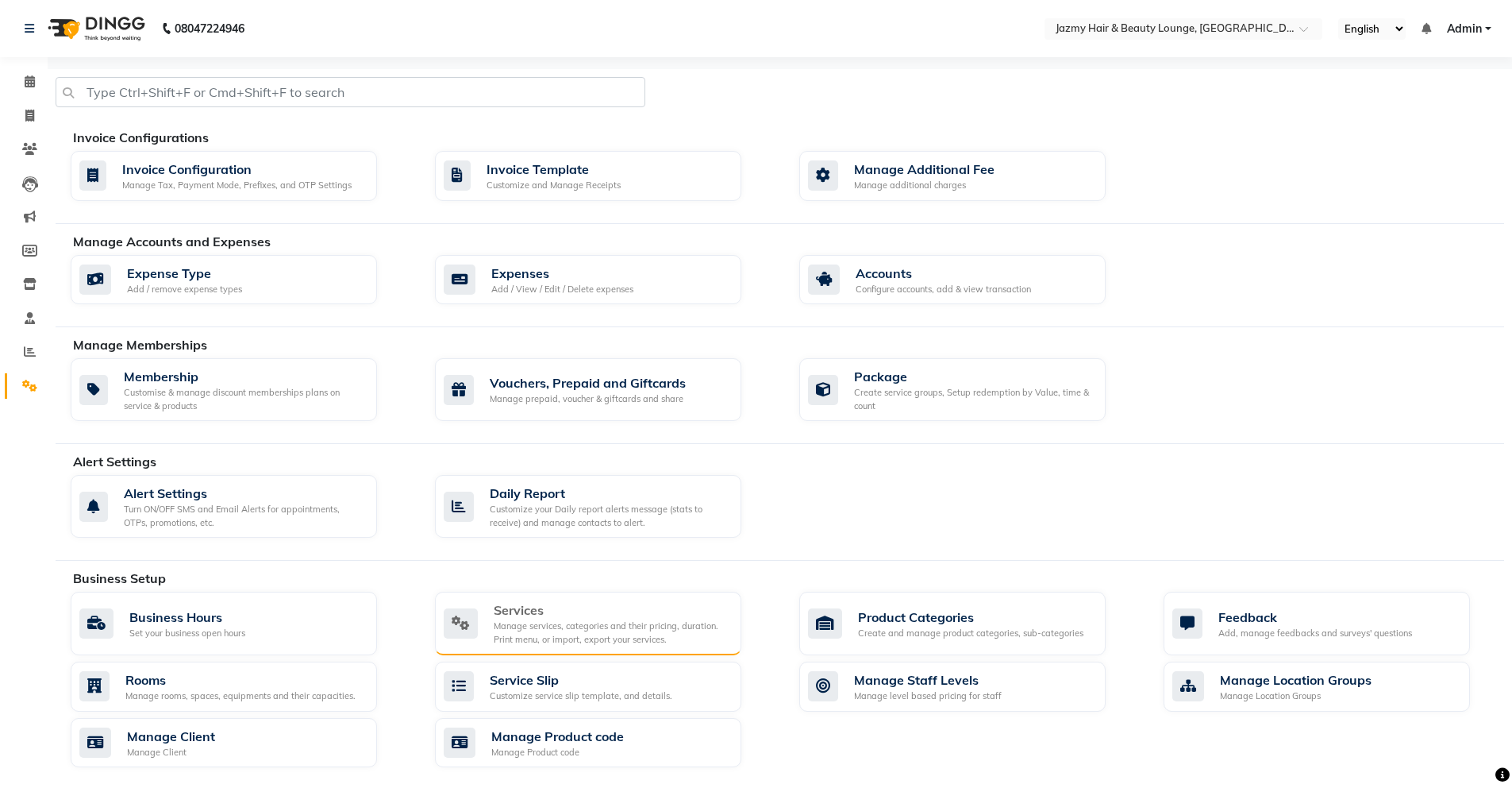
click at [503, 633] on div "Manage services, categories and their pricing, duration. Print menu, or import,…" at bounding box center [611, 633] width 235 height 26
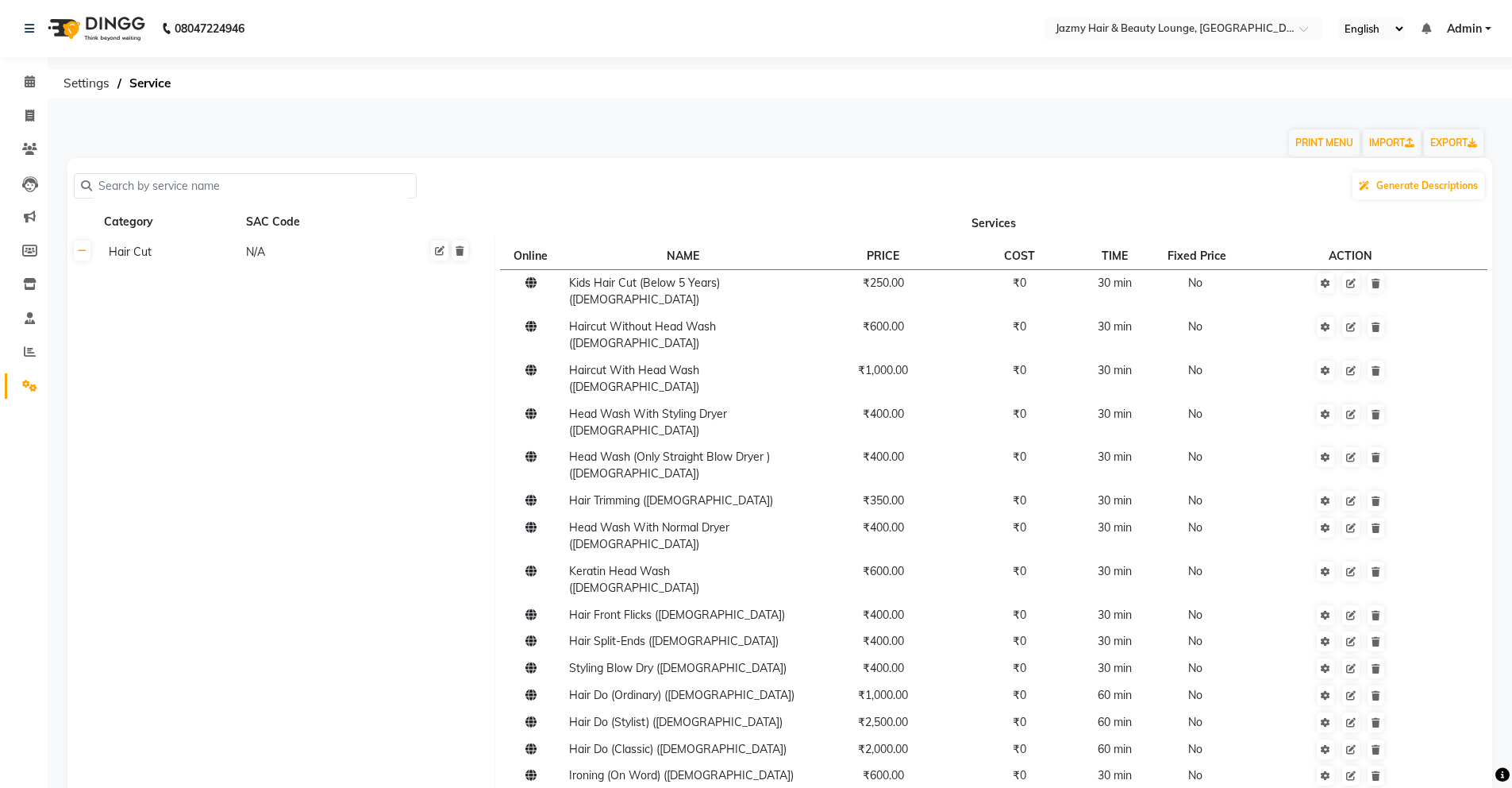
click at [282, 183] on input "text" at bounding box center [251, 186] width 317 height 25
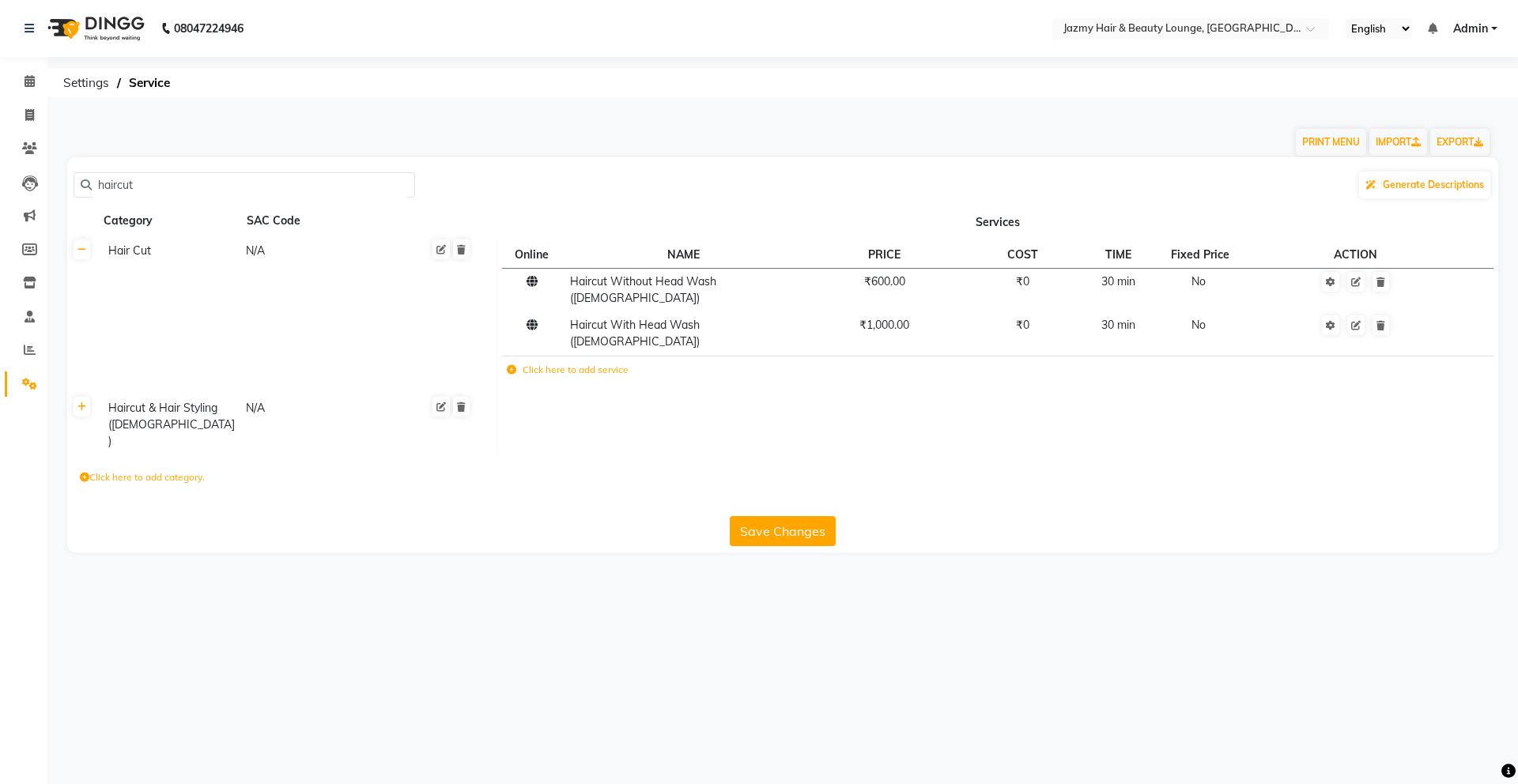
type input "haircut"
click at [201, 398] on div "Haircut & Hair Styling ([DEMOGRAPHIC_DATA])" at bounding box center [170, 425] width 136 height 53
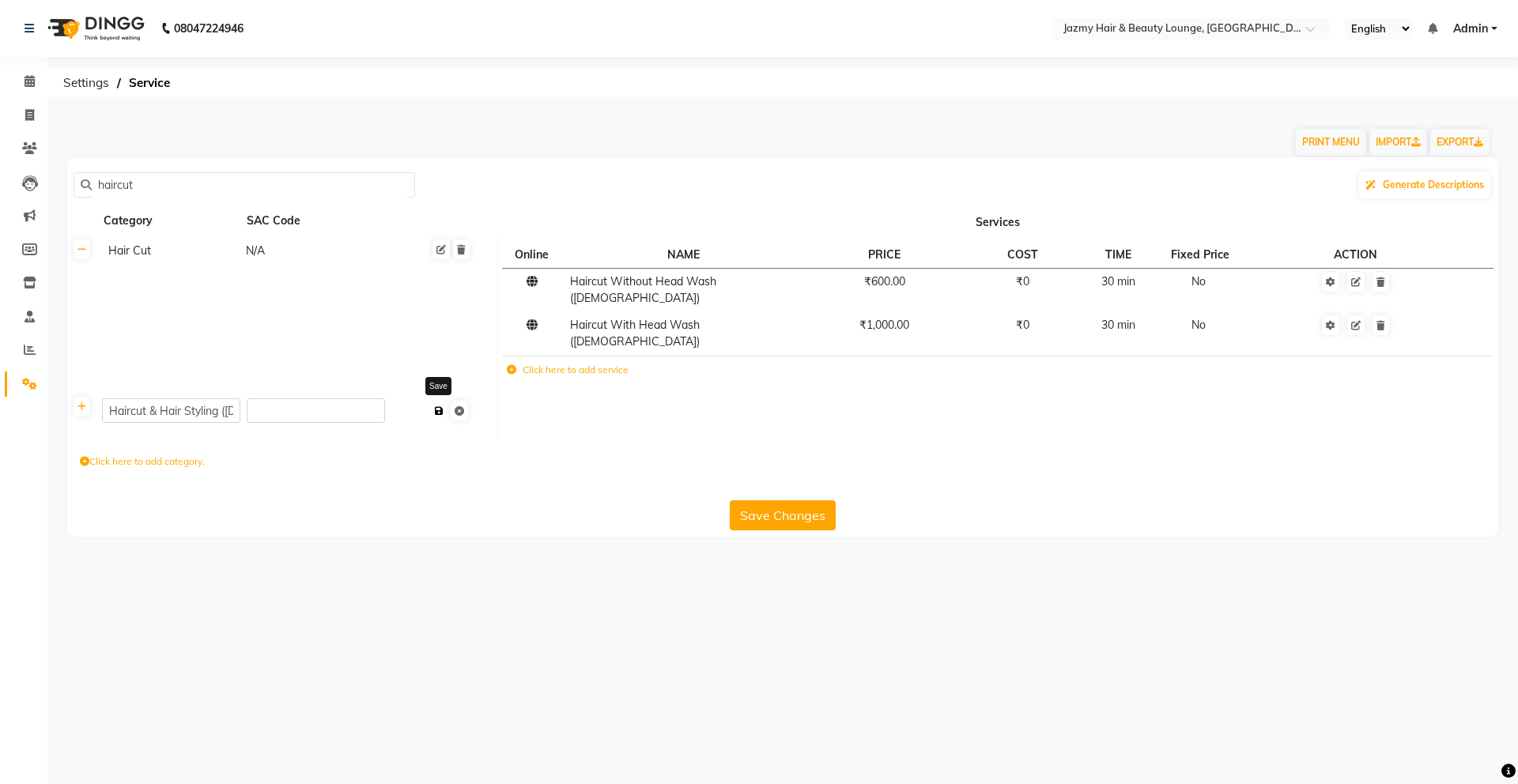
click at [439, 400] on button at bounding box center [439, 411] width 17 height 22
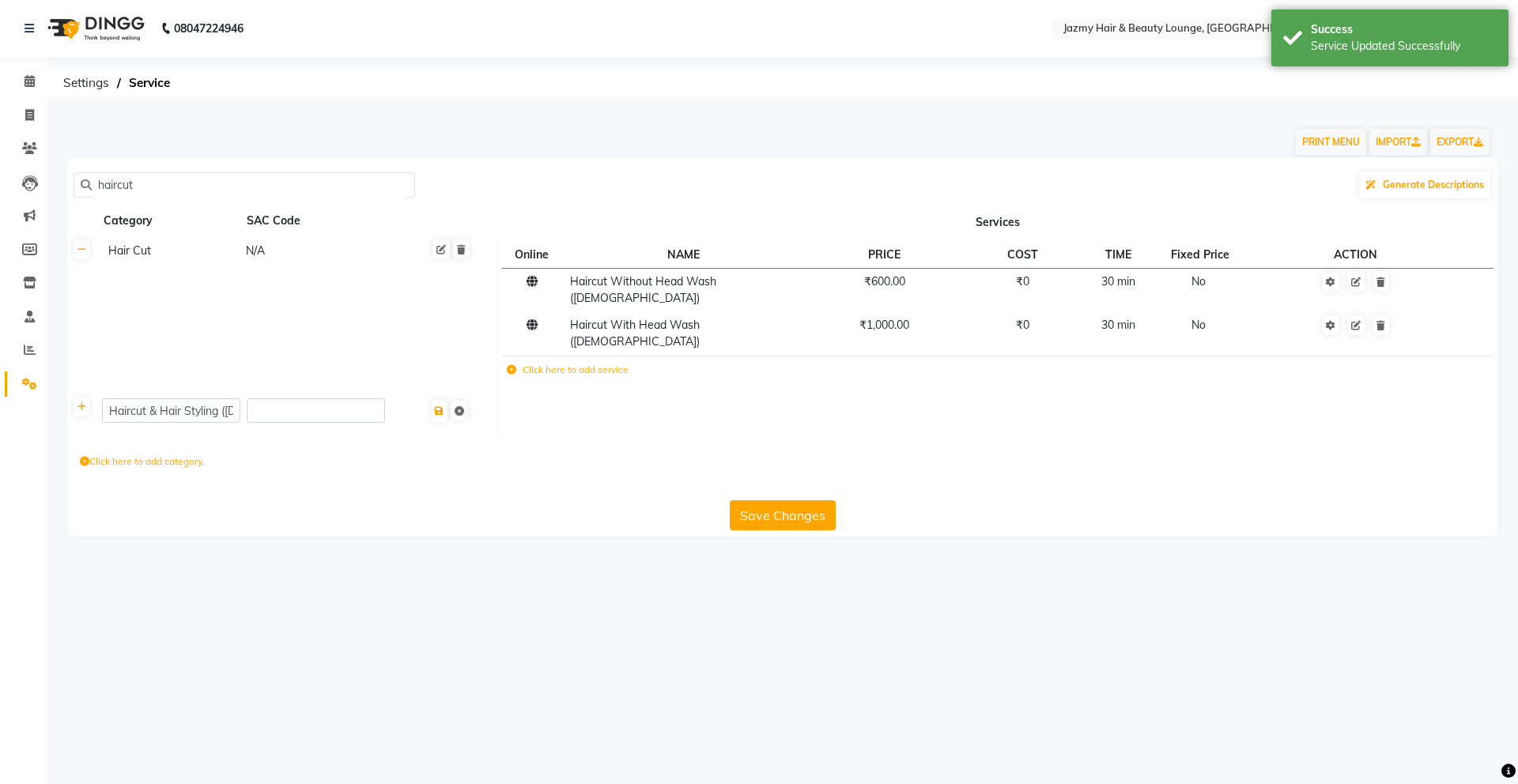
click at [177, 454] on label "Click here to add category." at bounding box center [142, 461] width 125 height 14
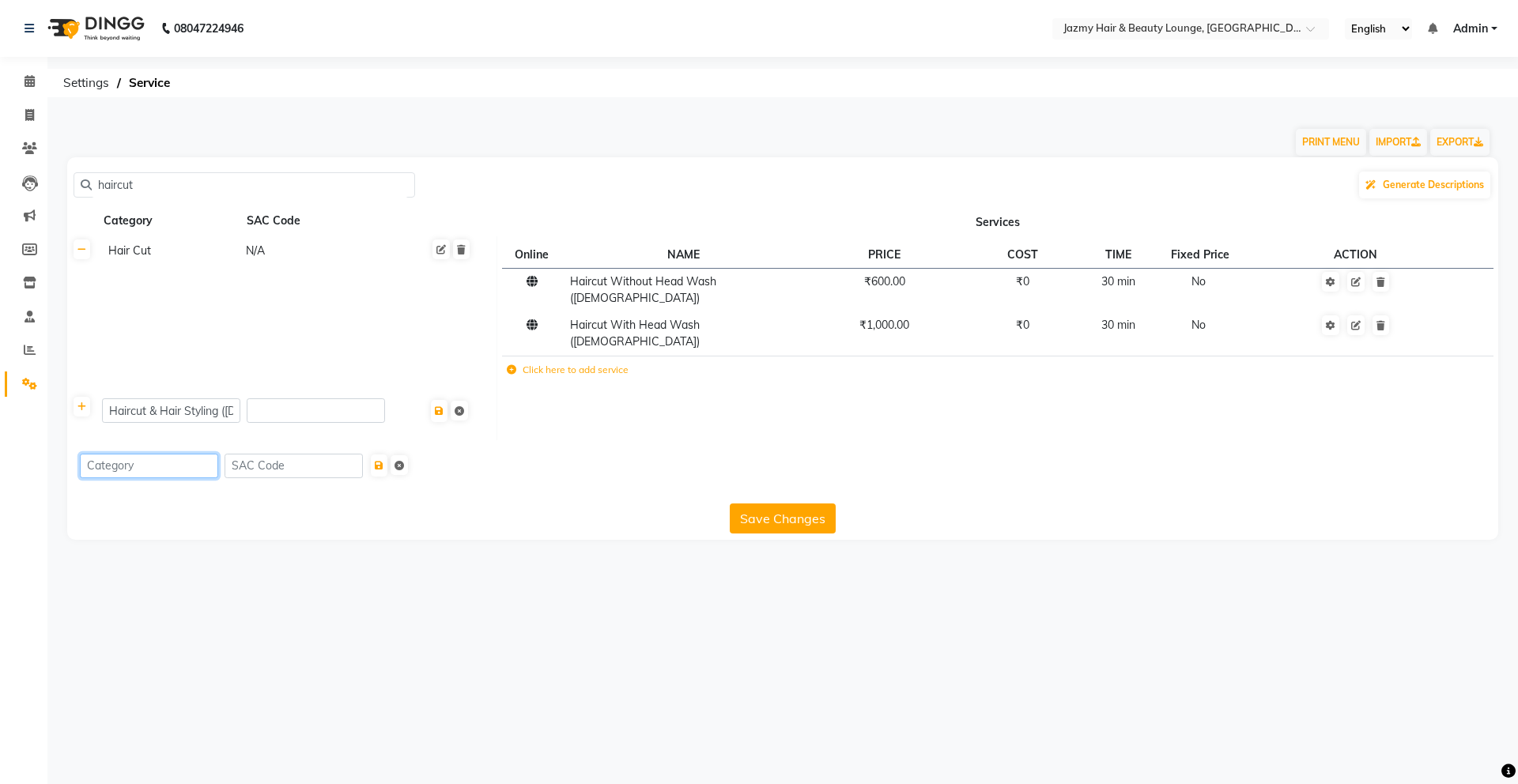
click at [144, 454] on input at bounding box center [149, 465] width 139 height 25
click at [180, 398] on input "Haircut & Hair Styling ([DEMOGRAPHIC_DATA])" at bounding box center [171, 410] width 139 height 25
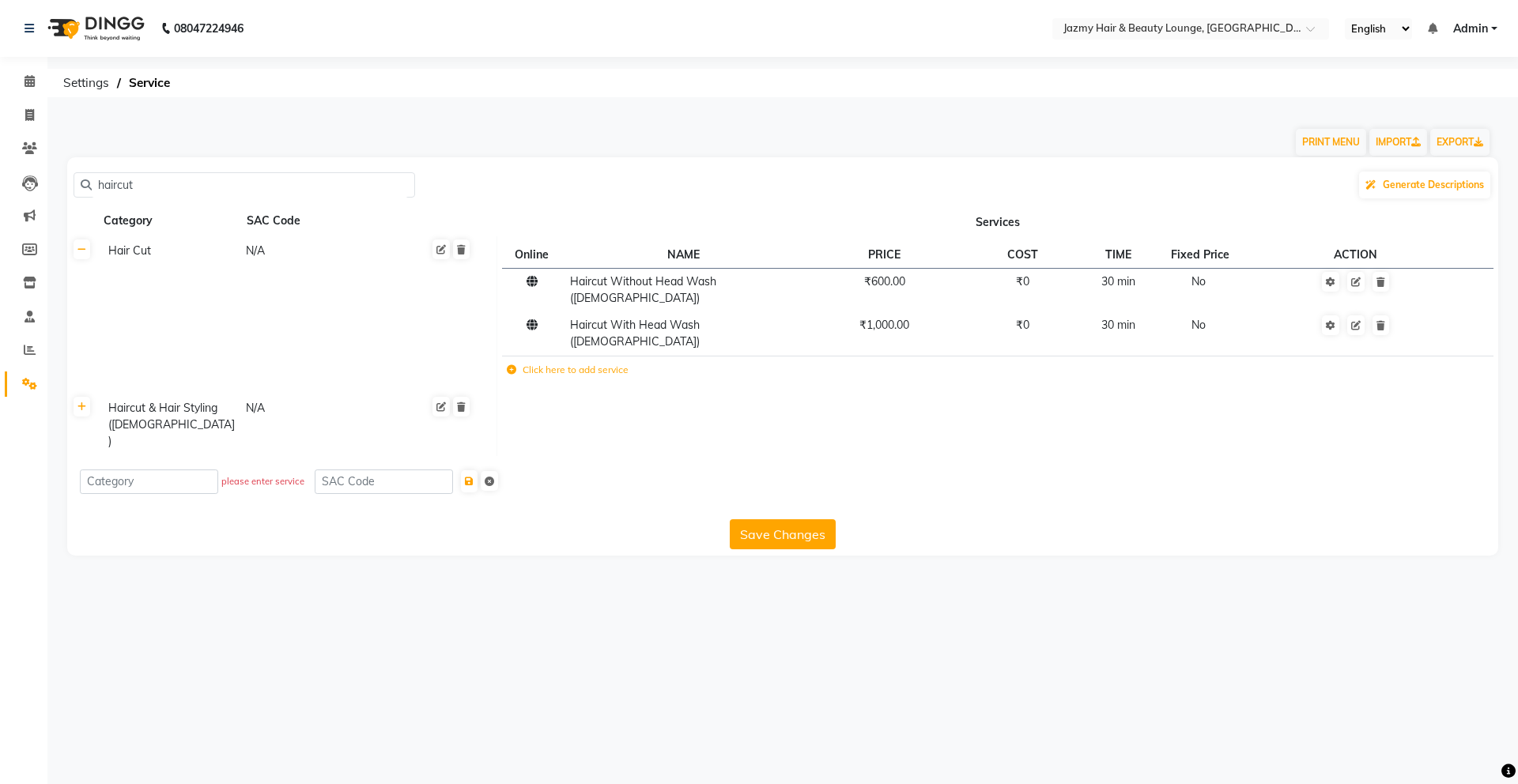
click at [211, 566] on div "08047224946 Select Location × Jazmy Hair & Beauty Lounge, [GEOGRAPHIC_DATA] Eng…" at bounding box center [759, 392] width 1518 height 784
click at [224, 551] on div "08047224946 Select Location × Jazmy Hair & Beauty Lounge, [GEOGRAPHIC_DATA] Eng…" at bounding box center [759, 392] width 1518 height 784
click at [77, 403] on icon at bounding box center [82, 407] width 8 height 9
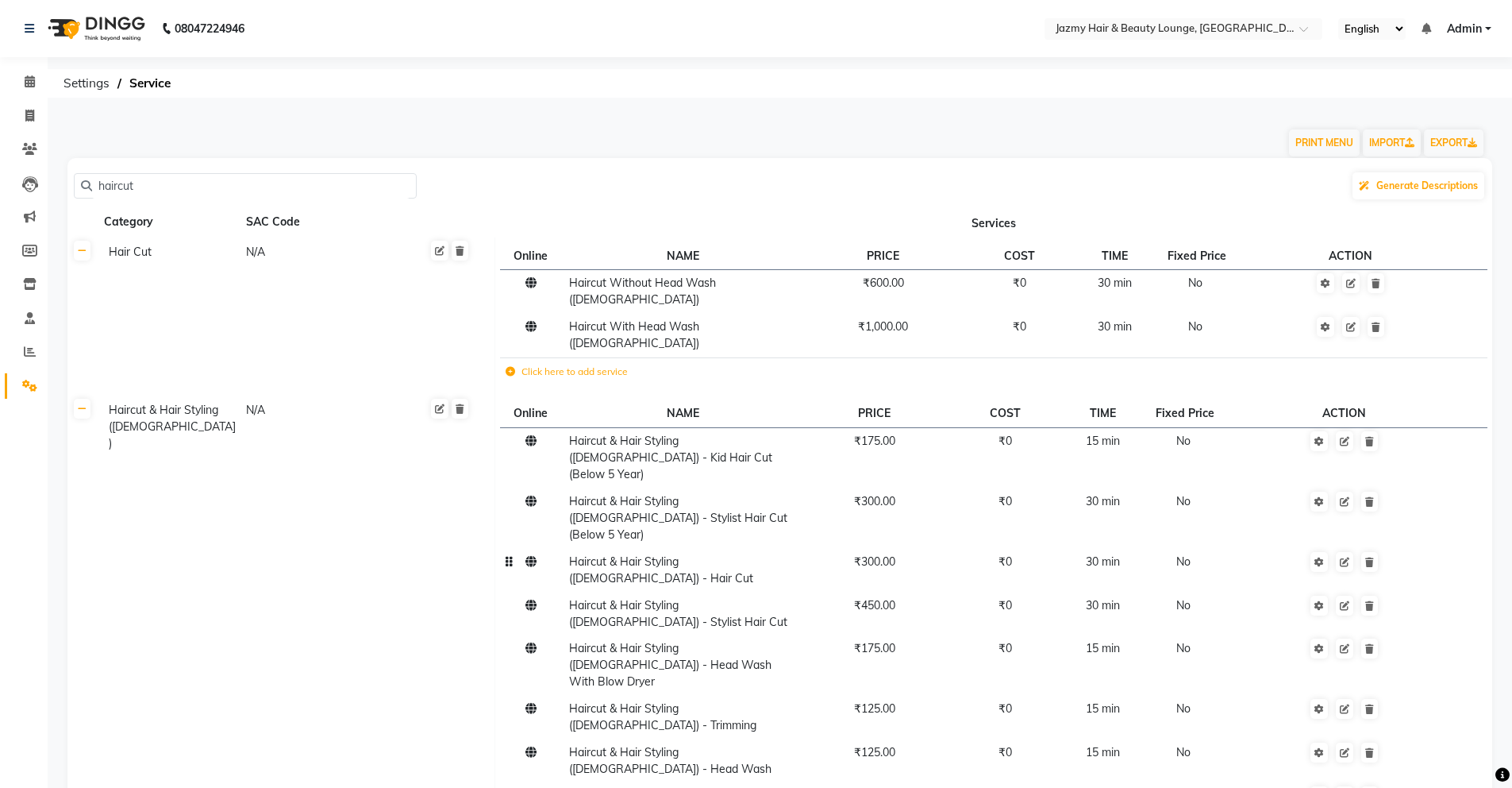
click at [865, 554] on span "₹300.00" at bounding box center [875, 561] width 41 height 15
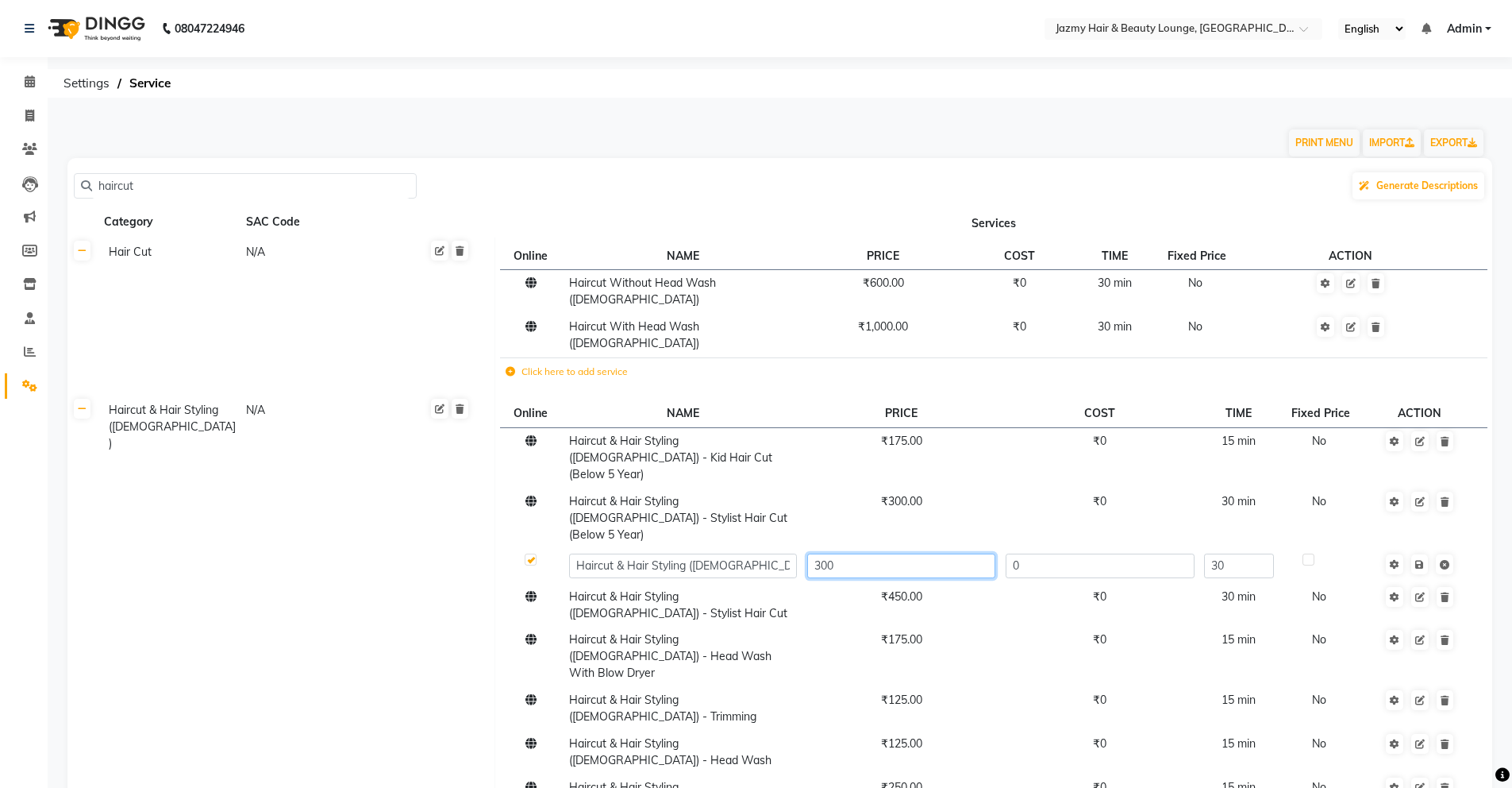
click at [818, 553] on input "300" at bounding box center [901, 565] width 188 height 25
type input "400"
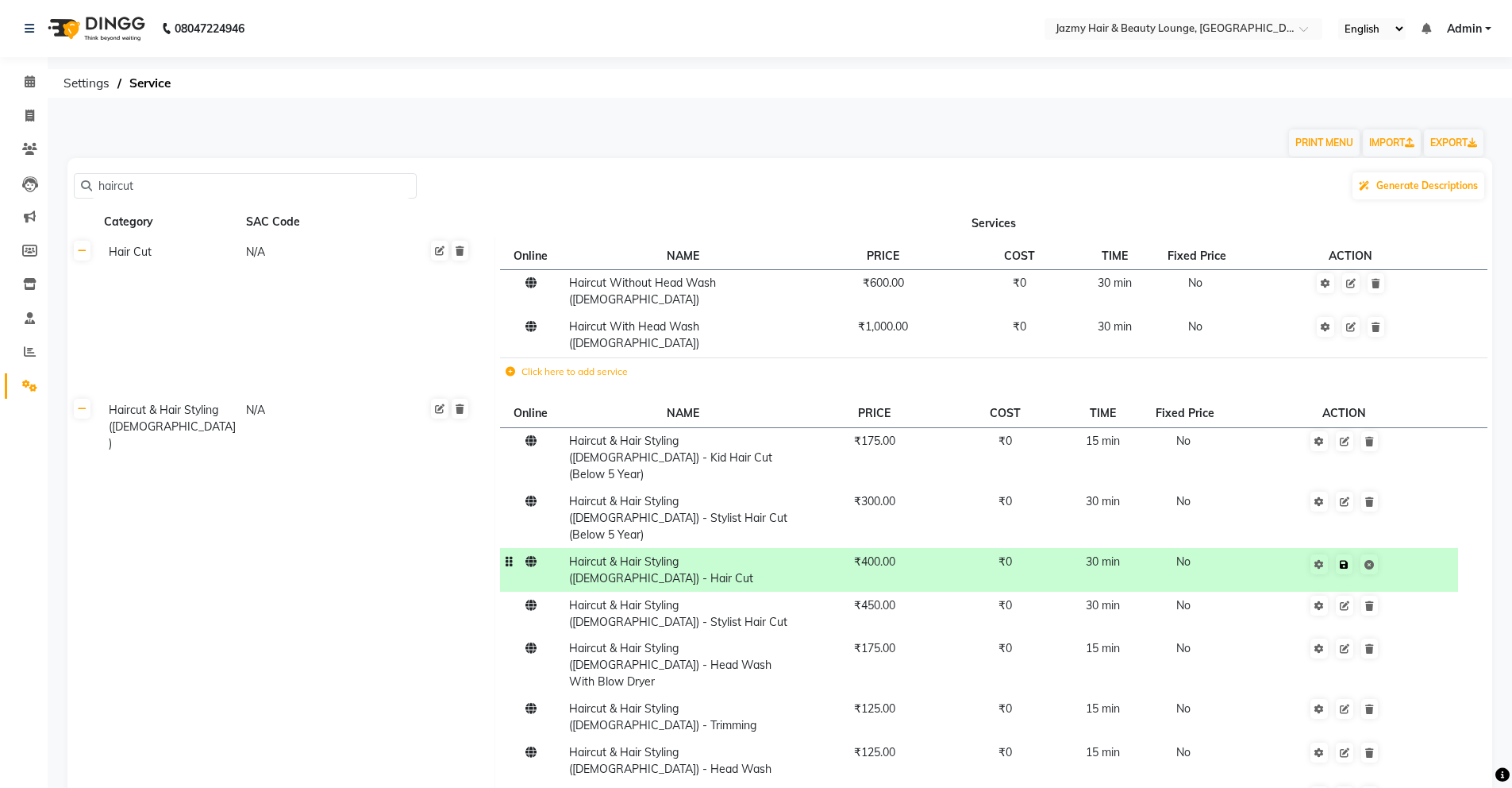
click at [1419, 548] on td "Save" at bounding box center [1345, 569] width 229 height 44
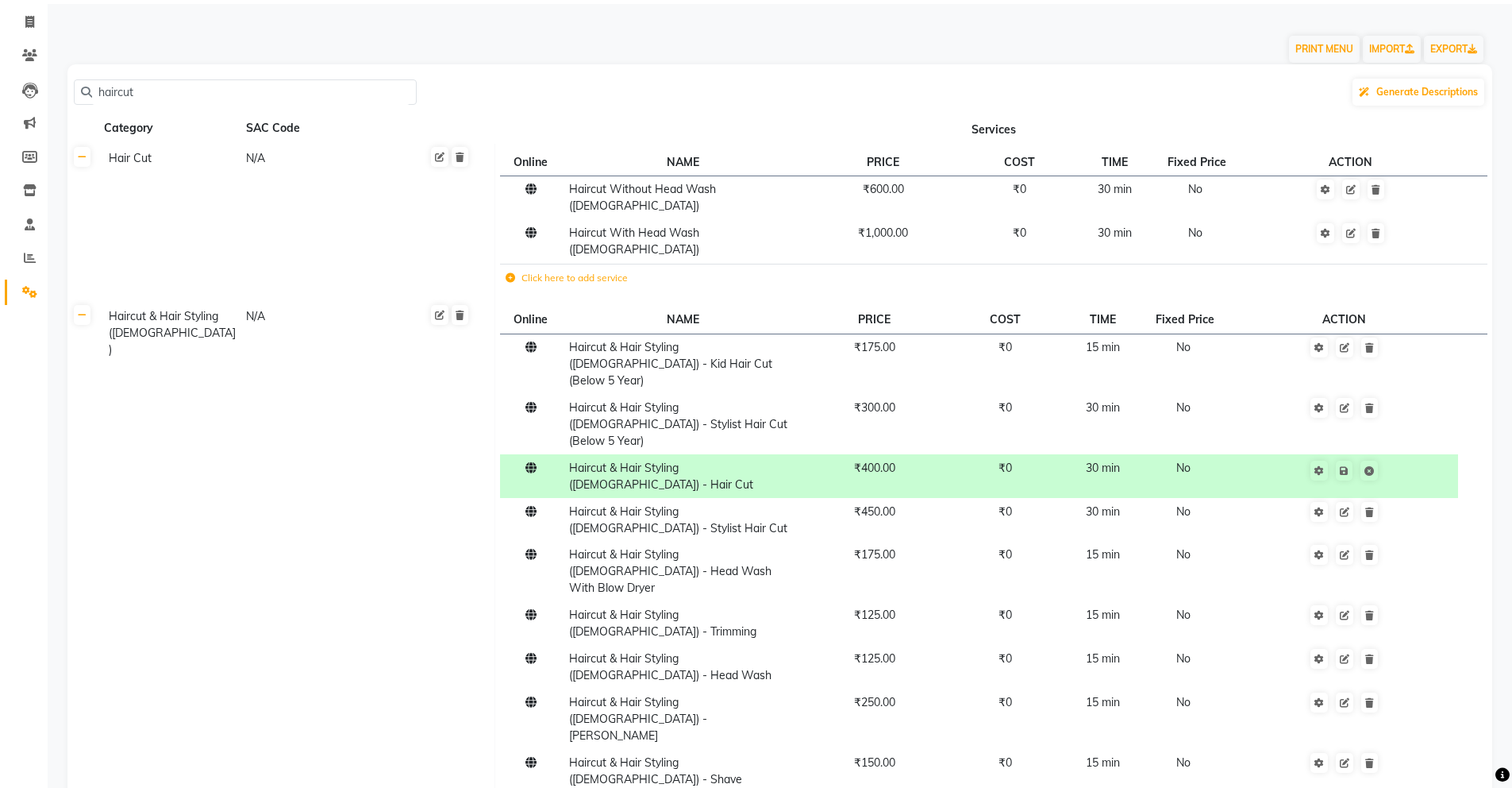
scroll to position [96, 0]
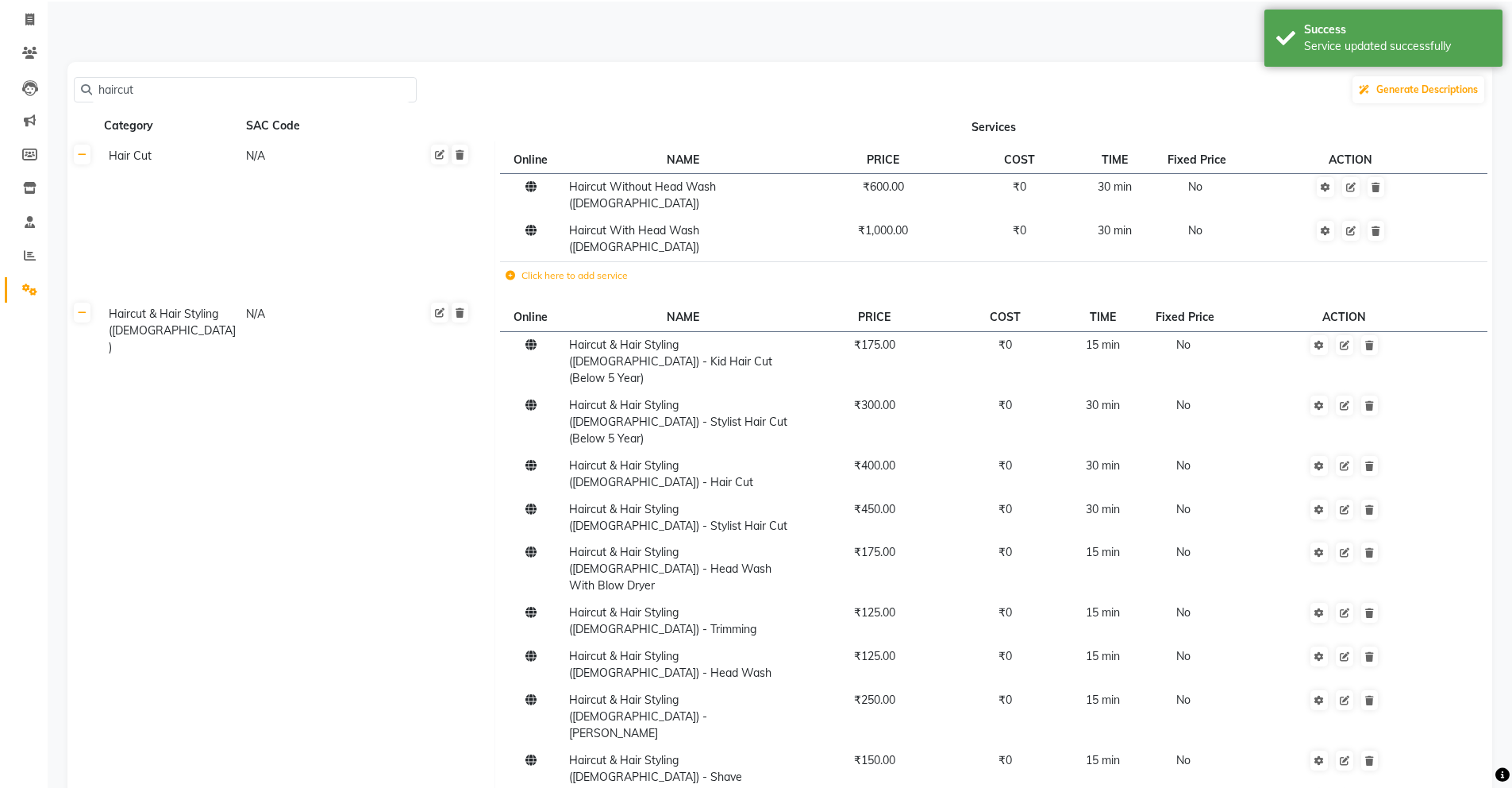
click at [27, 24] on icon at bounding box center [30, 20] width 9 height 12
select select "service"
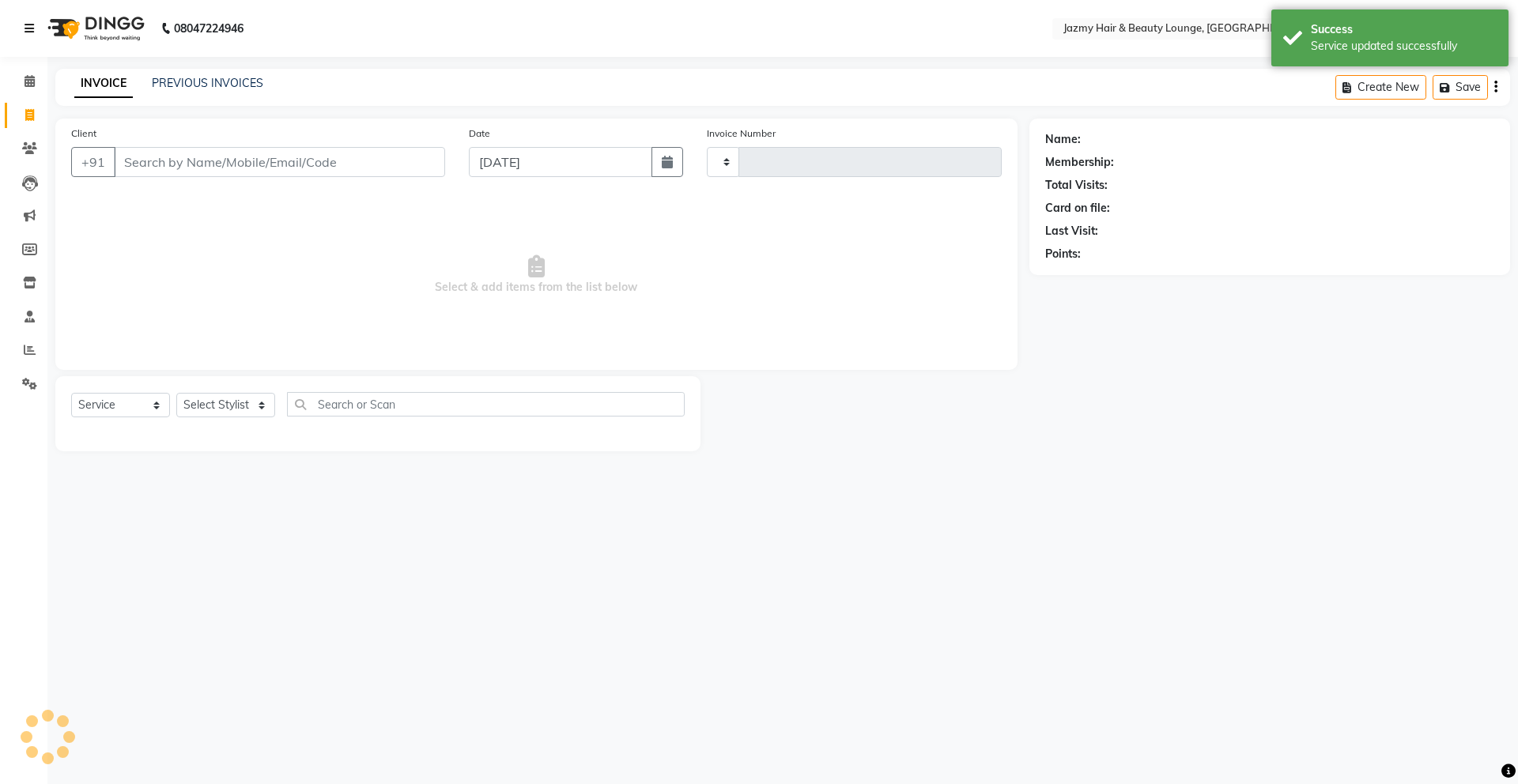
type input "2655"
select select "759"
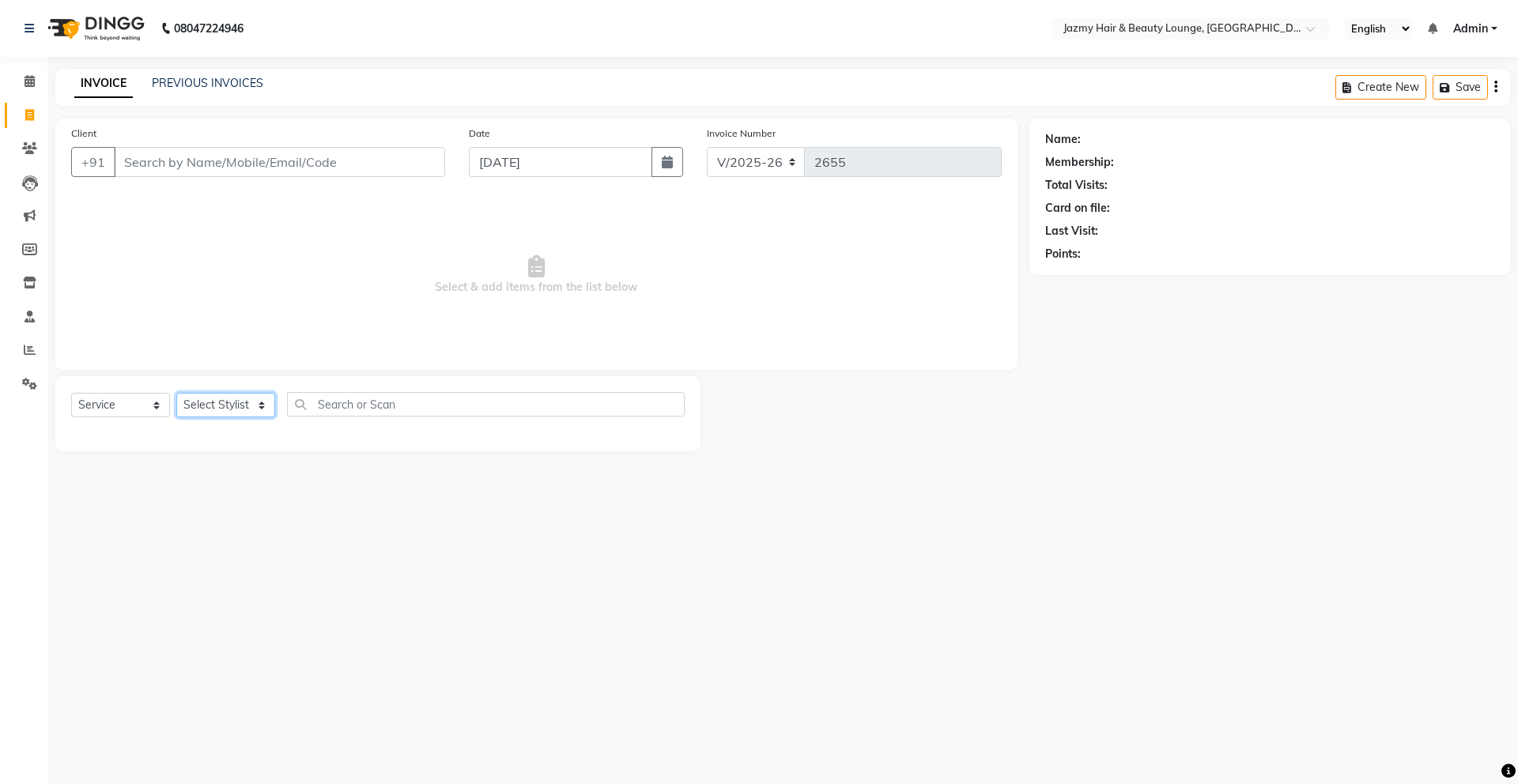
click at [244, 397] on select "Select Stylist" at bounding box center [225, 404] width 99 height 25
select select "46712"
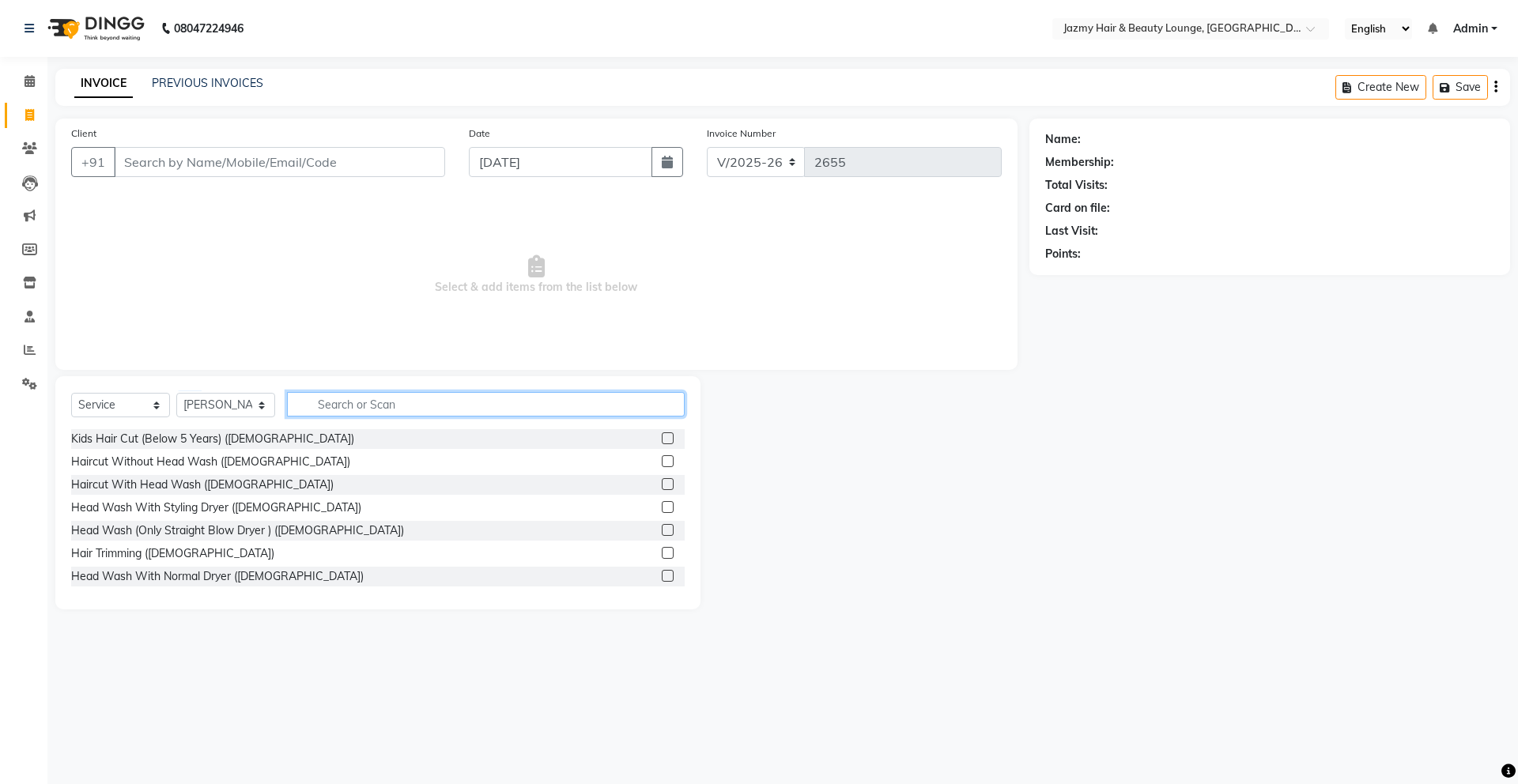
click at [344, 408] on input "text" at bounding box center [486, 403] width 398 height 25
type input "haircu"
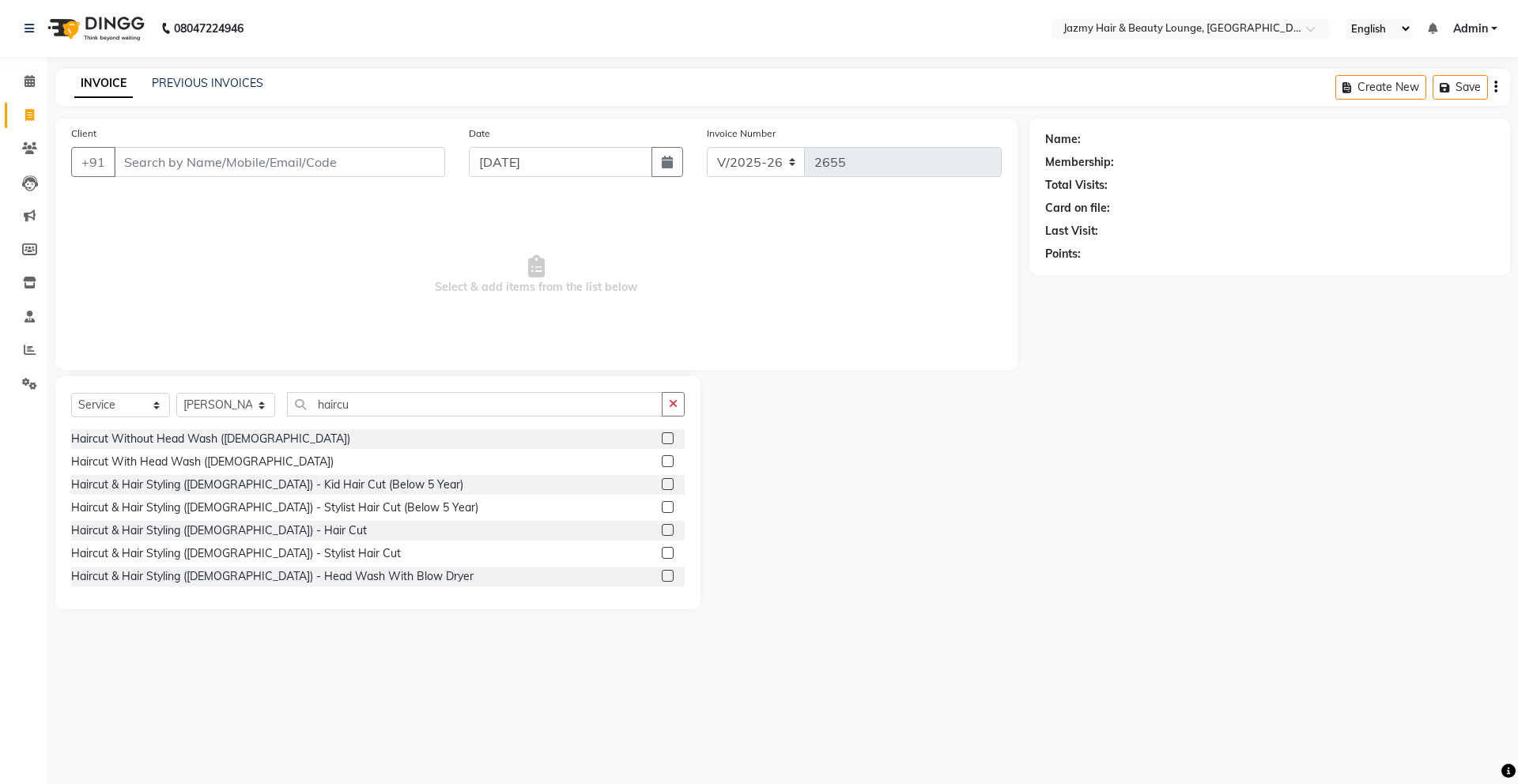
click at [662, 529] on label at bounding box center [668, 530] width 12 height 12
click at [662, 529] on input "checkbox" at bounding box center [667, 531] width 10 height 10
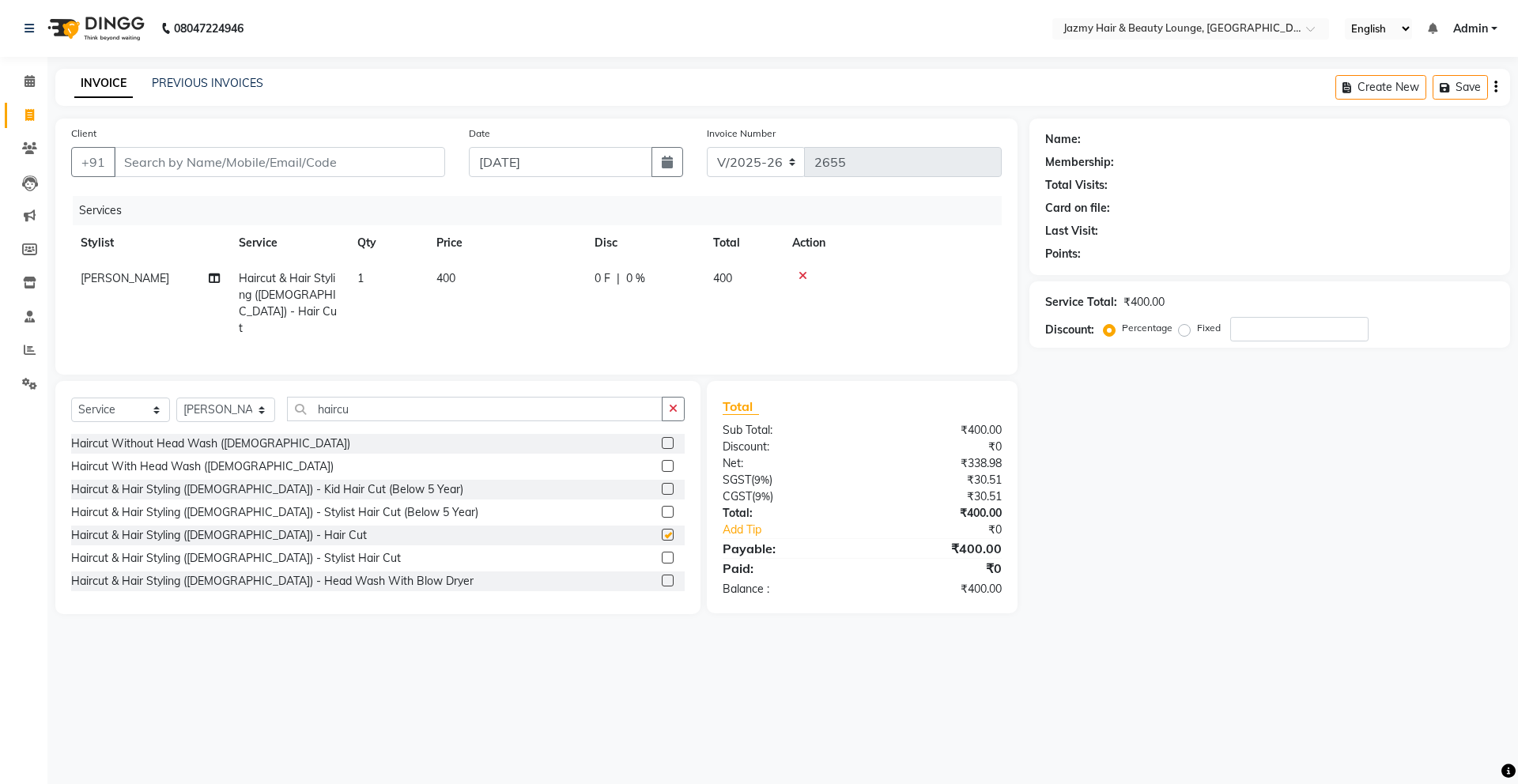
checkbox input "false"
click at [805, 276] on icon at bounding box center [803, 275] width 8 height 11
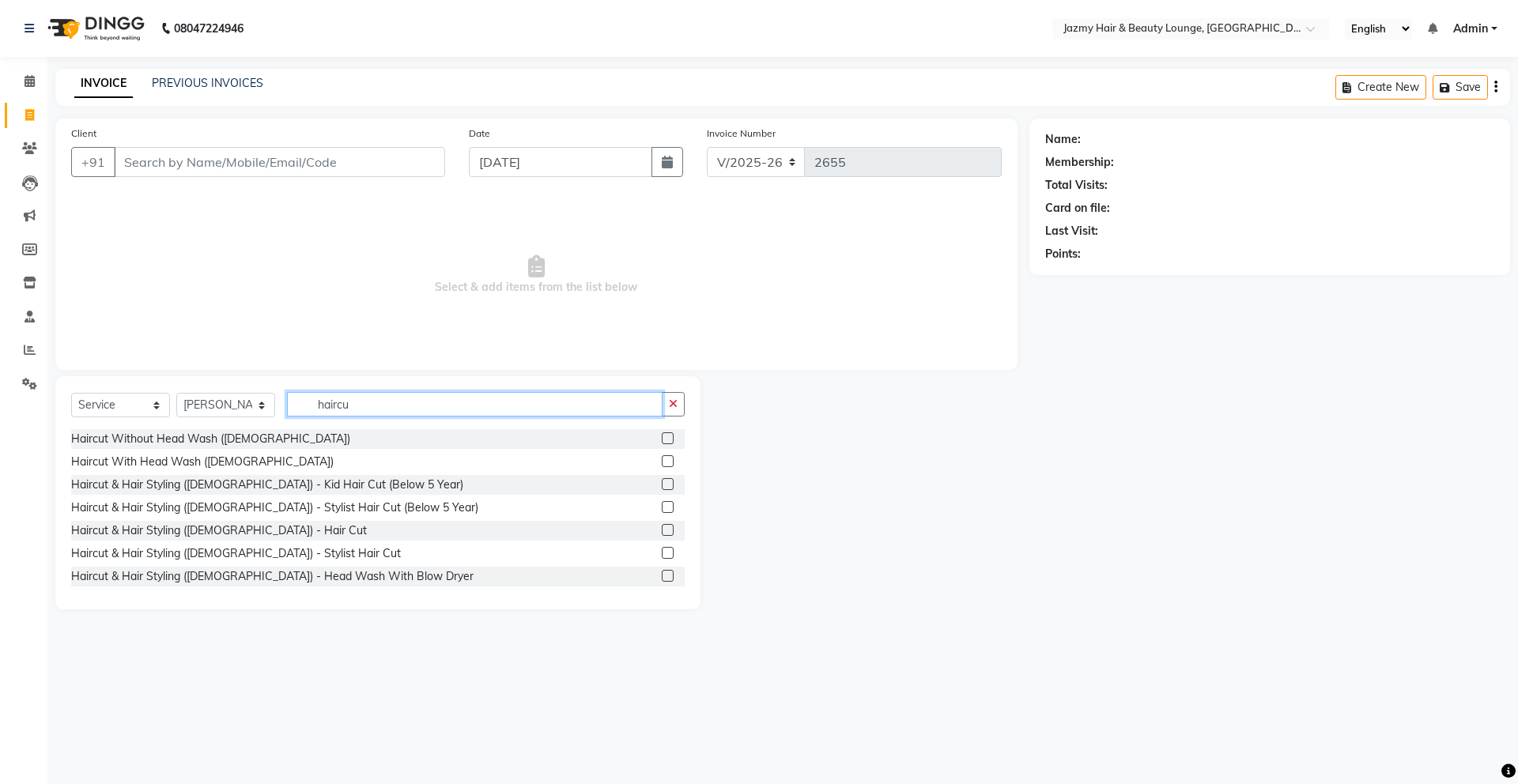
click at [408, 414] on input "haircu" at bounding box center [475, 403] width 376 height 25
click at [675, 400] on icon "button" at bounding box center [673, 403] width 8 height 11
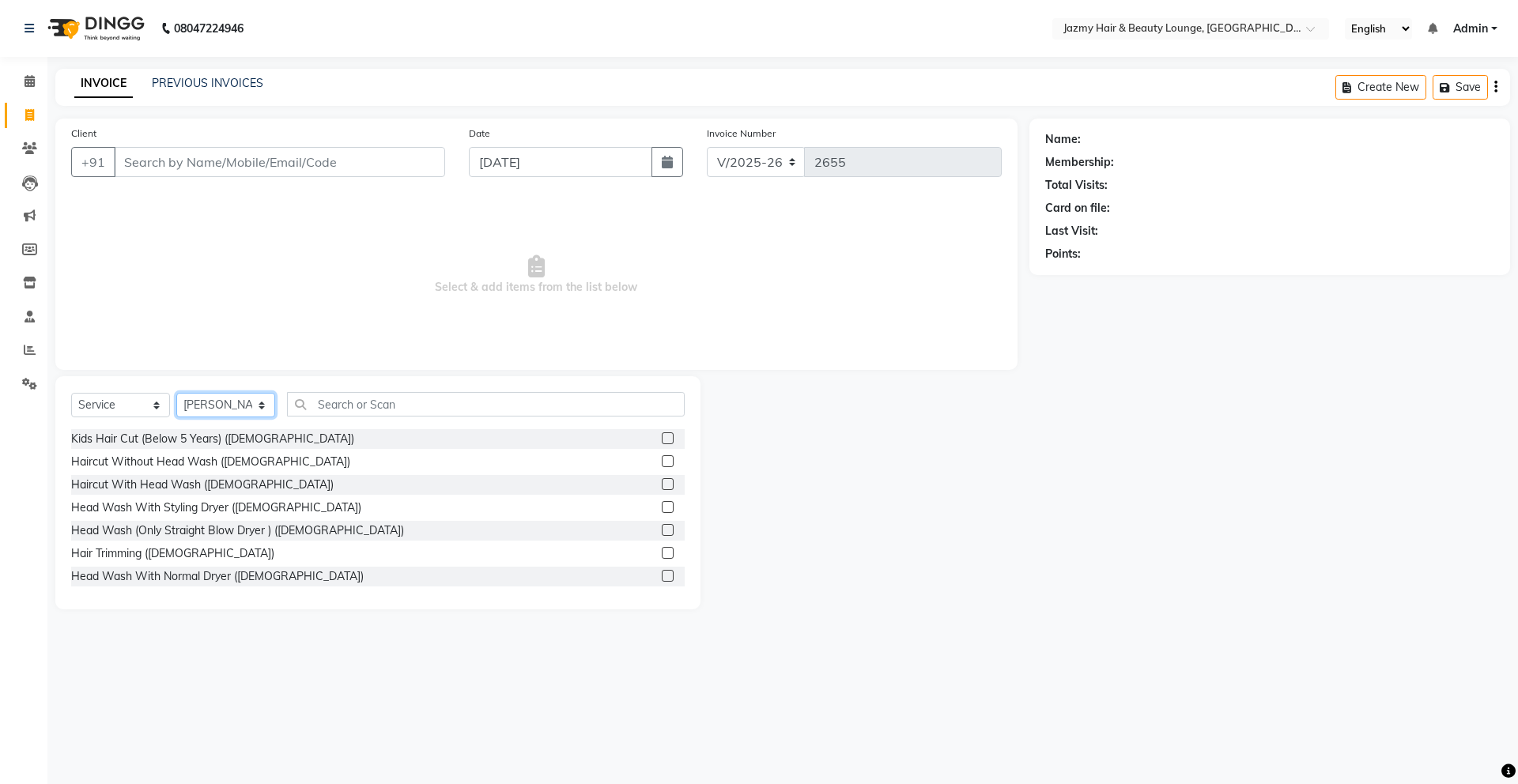
click at [236, 413] on select "Select Stylist AMIT [PERSON_NAME] [PERSON_NAME] CHASHIKA [PERSON_NAME] [PERSON_…" at bounding box center [225, 404] width 99 height 25
select select
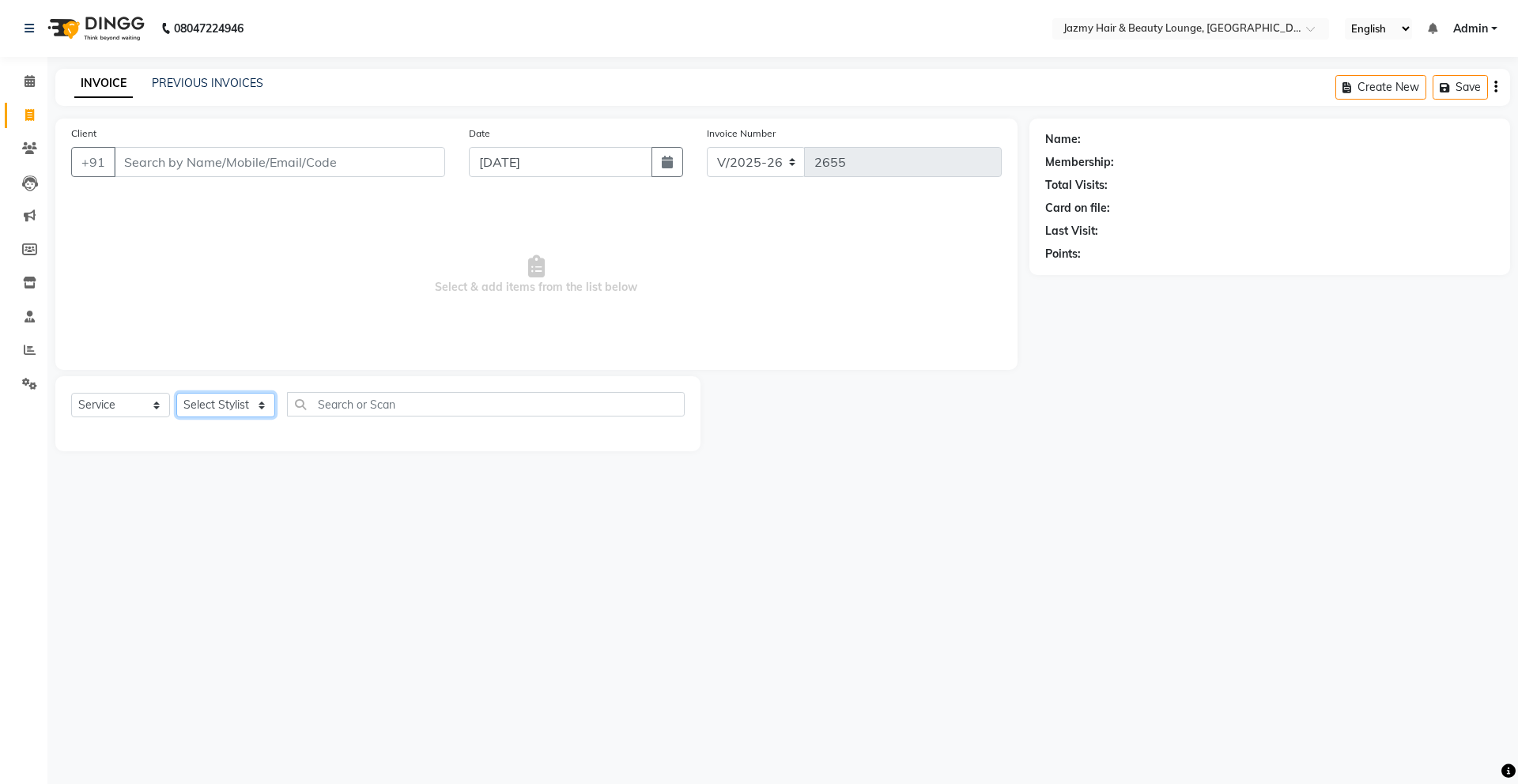
click at [243, 401] on select "Select Stylist AMIT [PERSON_NAME] [PERSON_NAME] CHASHIKA [PERSON_NAME] [PERSON_…" at bounding box center [225, 404] width 99 height 25
click at [31, 80] on icon at bounding box center [30, 81] width 10 height 12
